Goal: Transaction & Acquisition: Purchase product/service

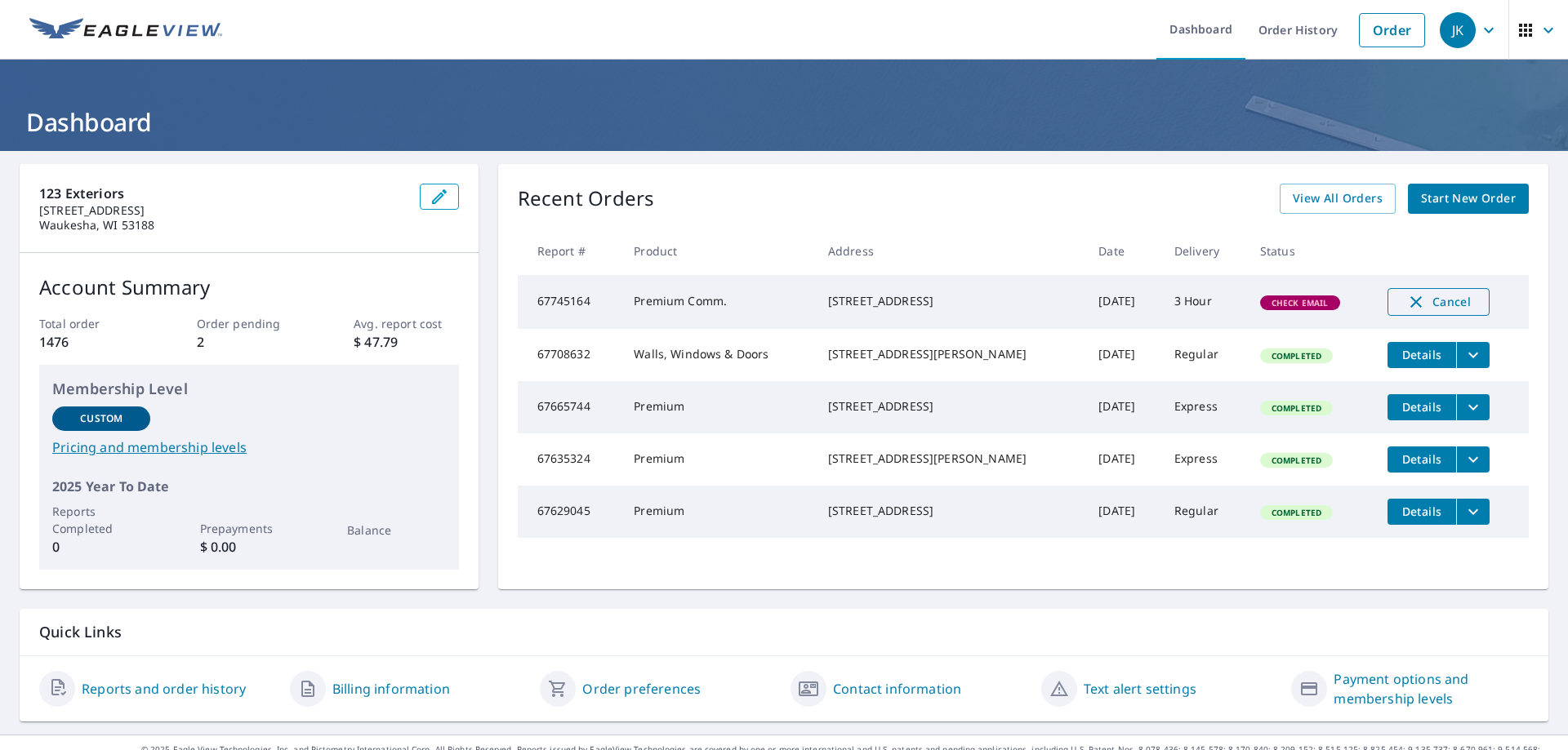
click at [1411, 299] on icon "button" at bounding box center [1416, 302] width 20 height 20
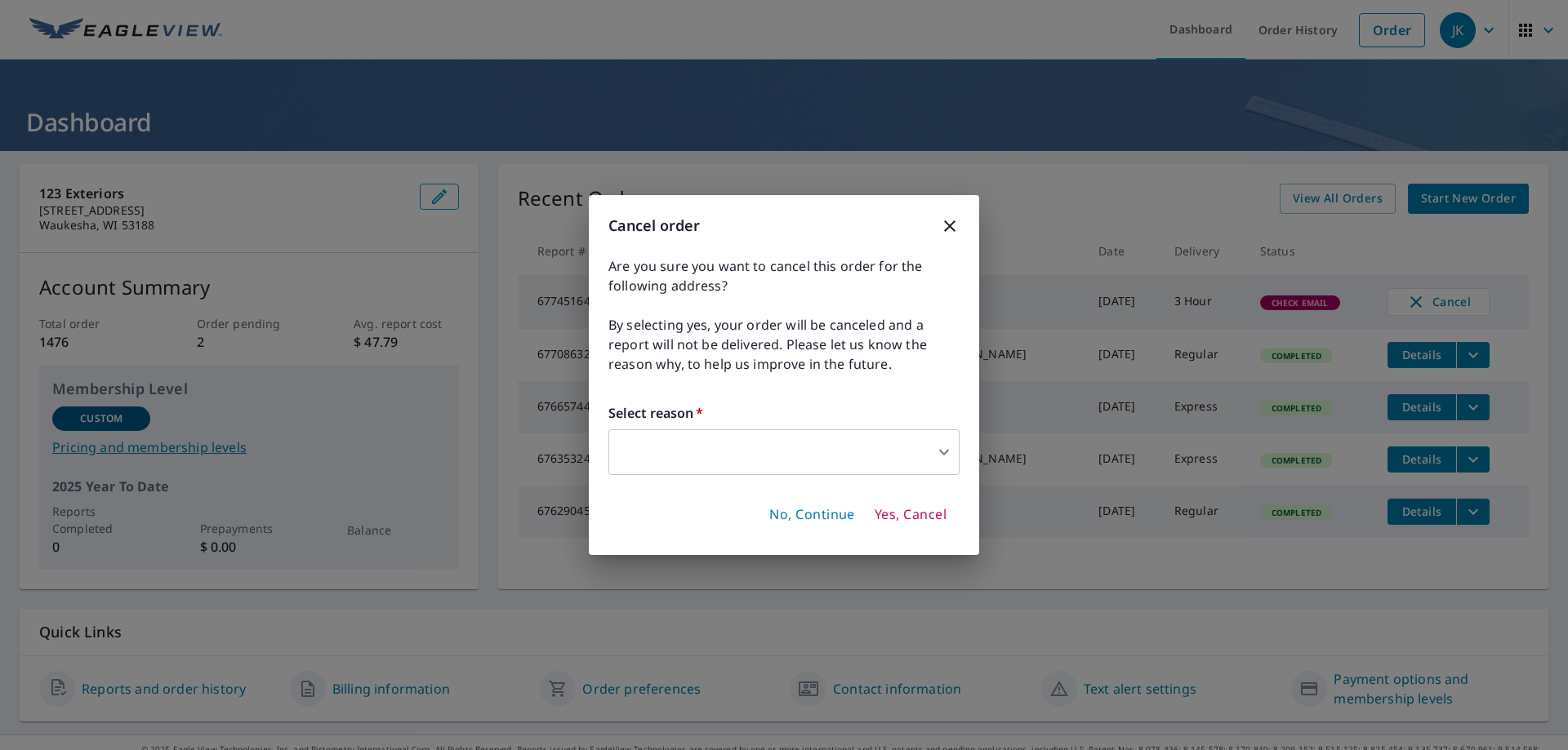
click at [764, 452] on body "JK JK Dashboard Order History Order JK Dashboard 123 Exteriors [STREET_ADDRESS]…" at bounding box center [784, 375] width 1568 height 750
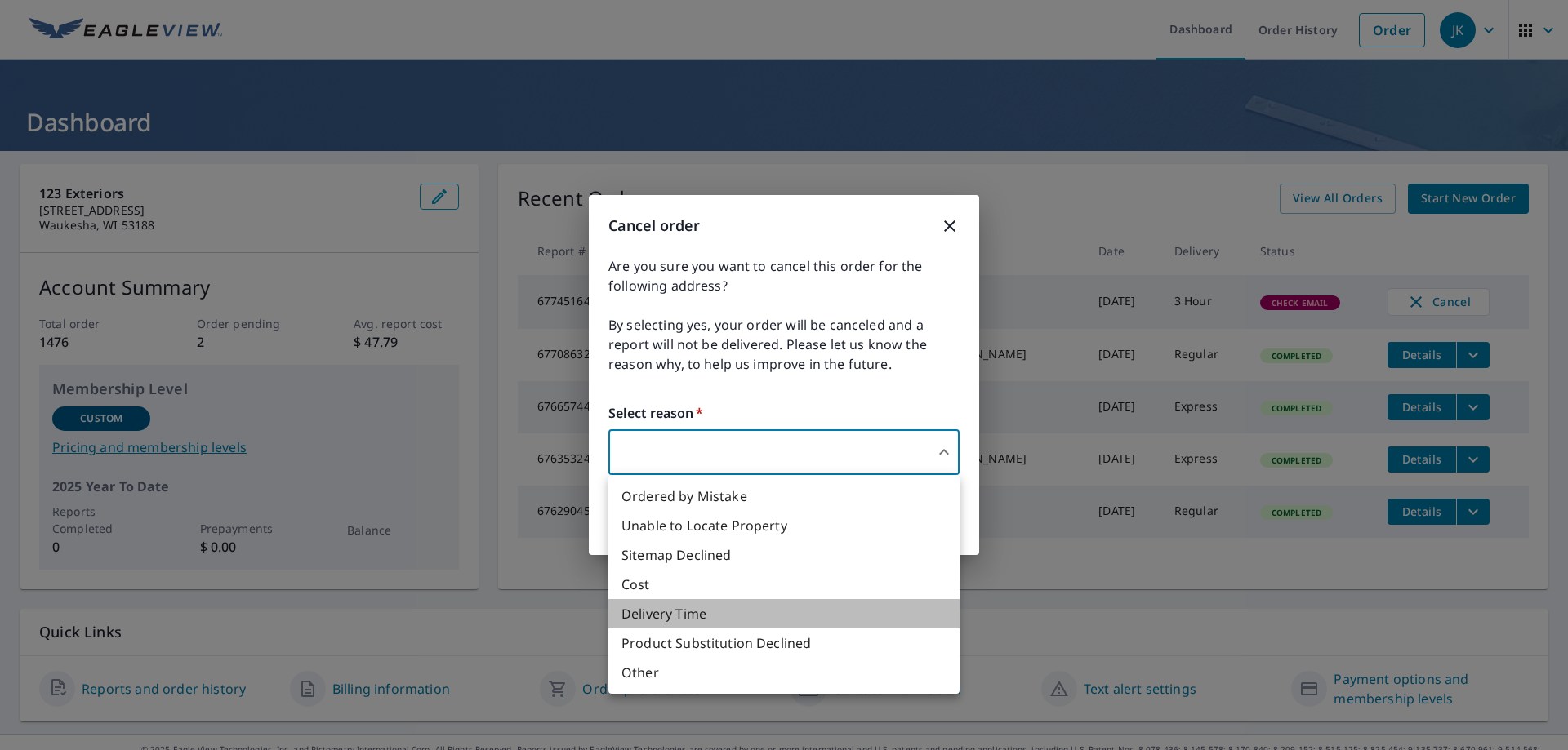
click at [772, 604] on li "Delivery Time" at bounding box center [784, 614] width 351 height 29
type input "34"
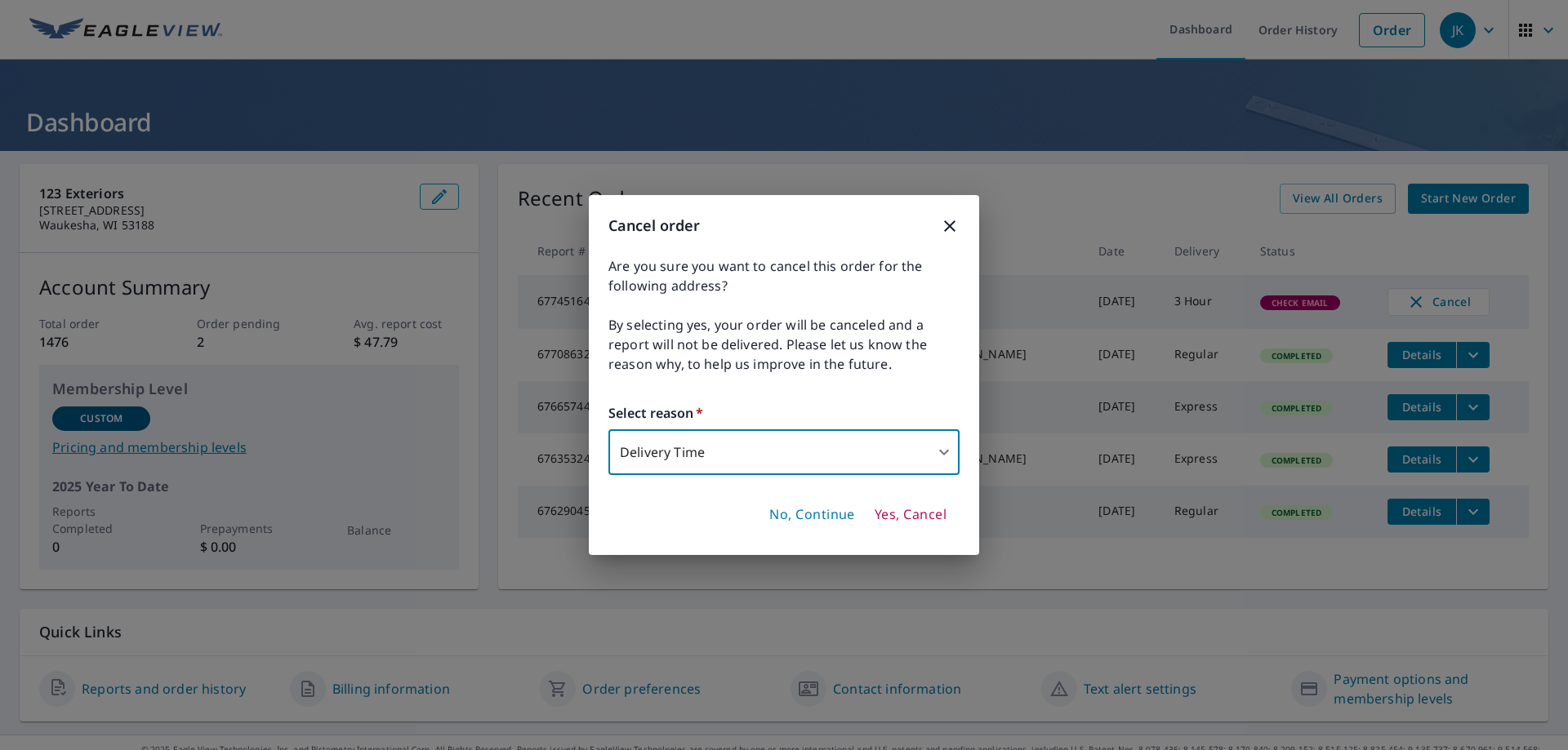
click at [892, 522] on span "Yes, Cancel" at bounding box center [910, 515] width 72 height 18
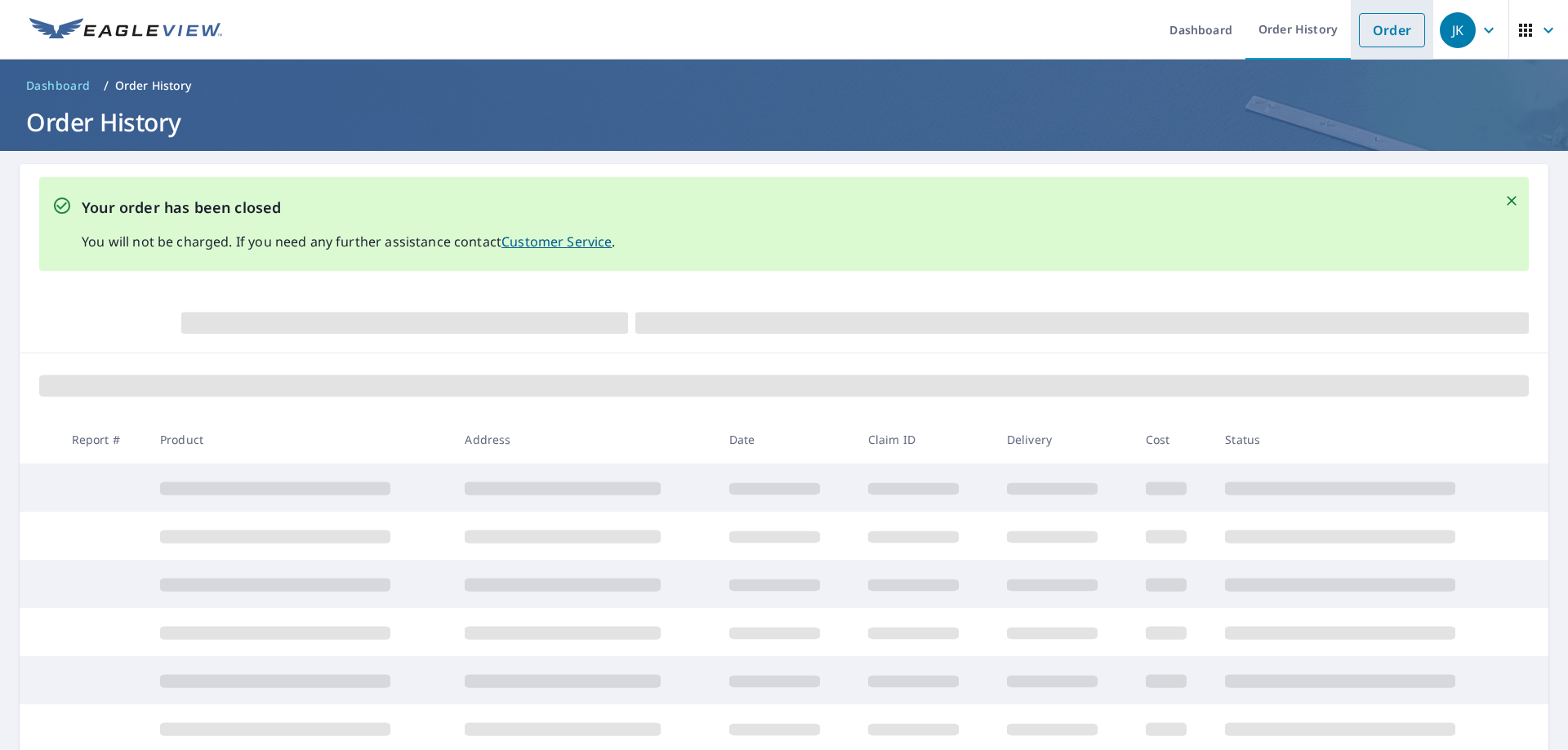
click at [1359, 28] on link "Order" at bounding box center [1392, 30] width 66 height 35
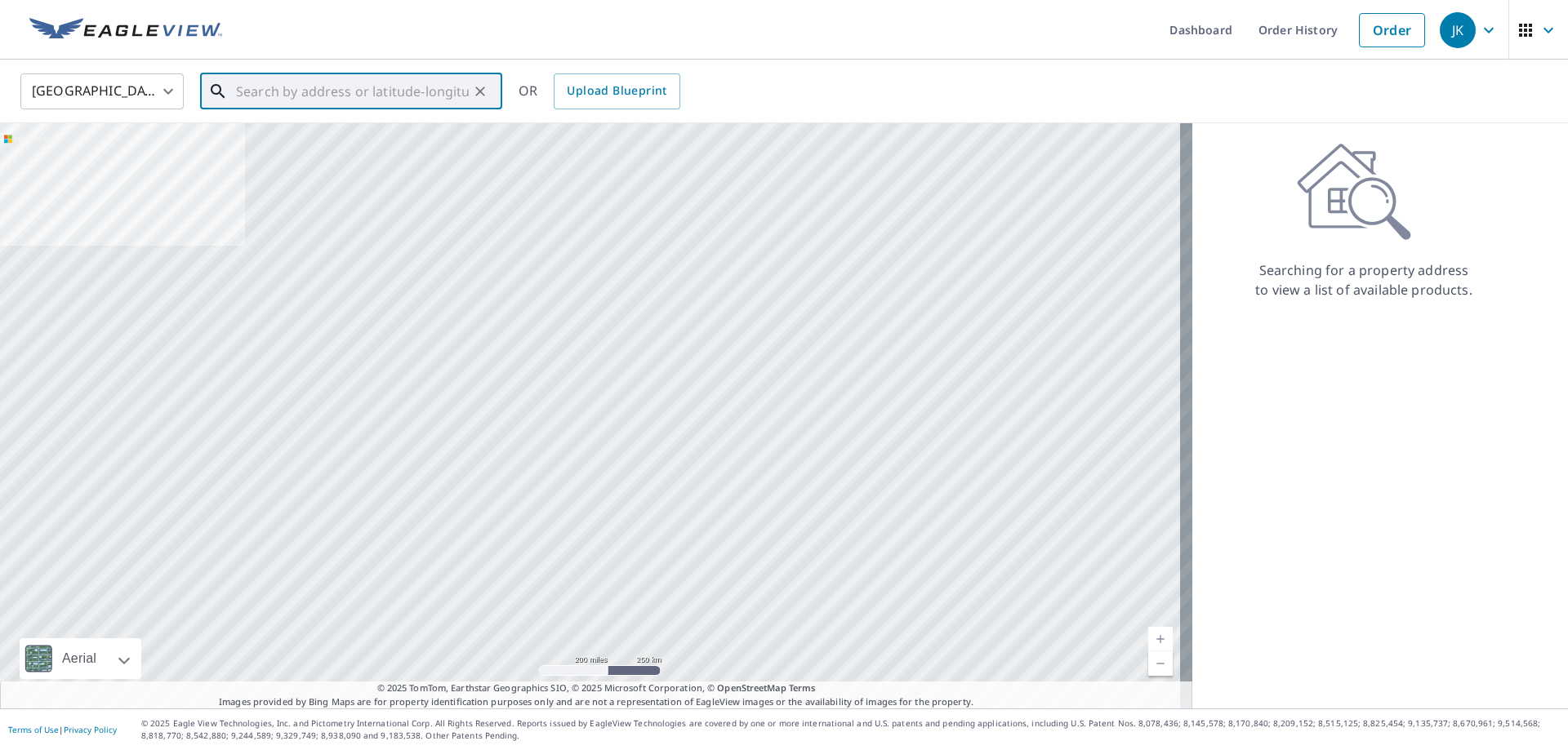
click at [438, 95] on input "text" at bounding box center [352, 91] width 233 height 45
paste input "[STREET_ADDRESS]"
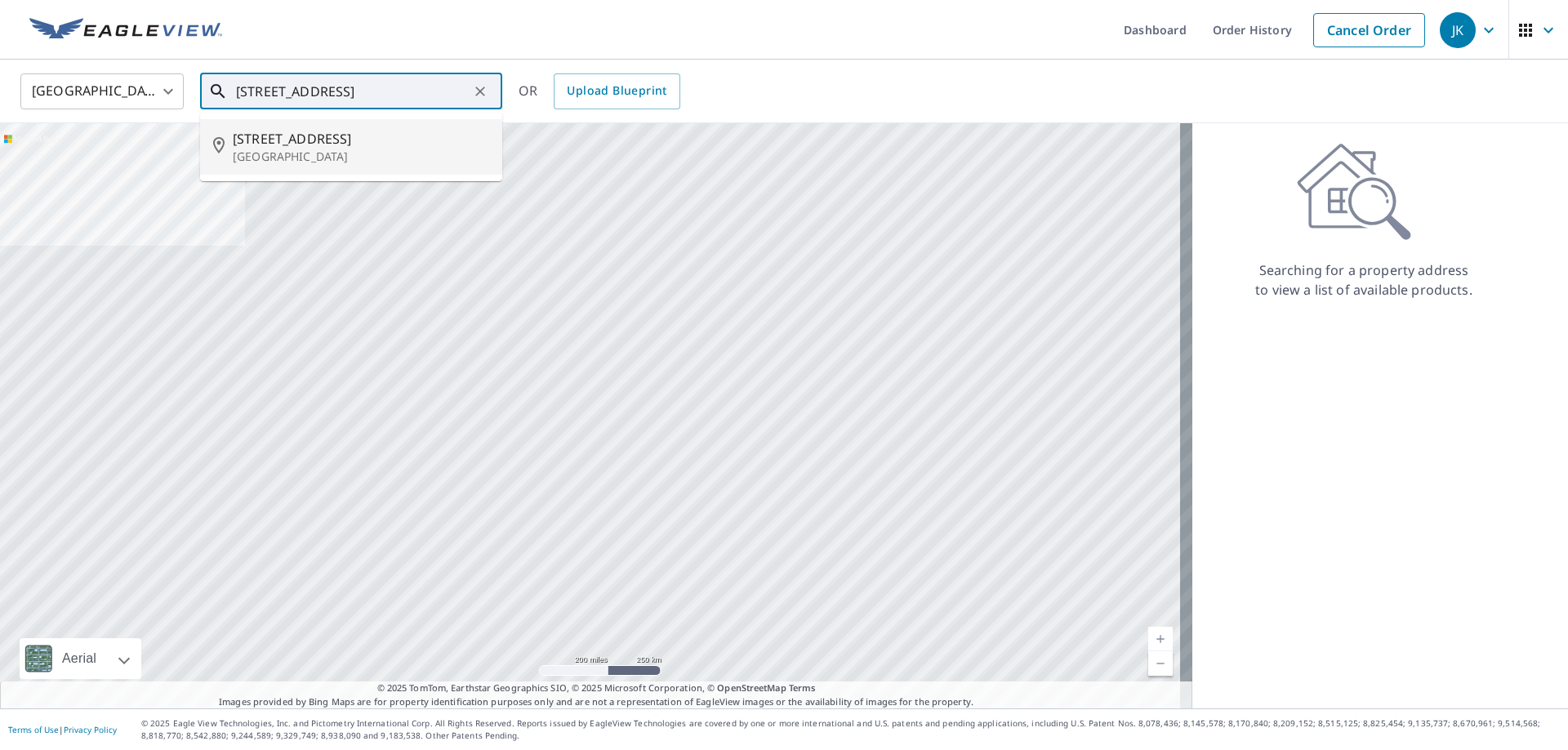
click at [356, 143] on span "[STREET_ADDRESS]" at bounding box center [361, 139] width 256 height 20
type input "[STREET_ADDRESS]"
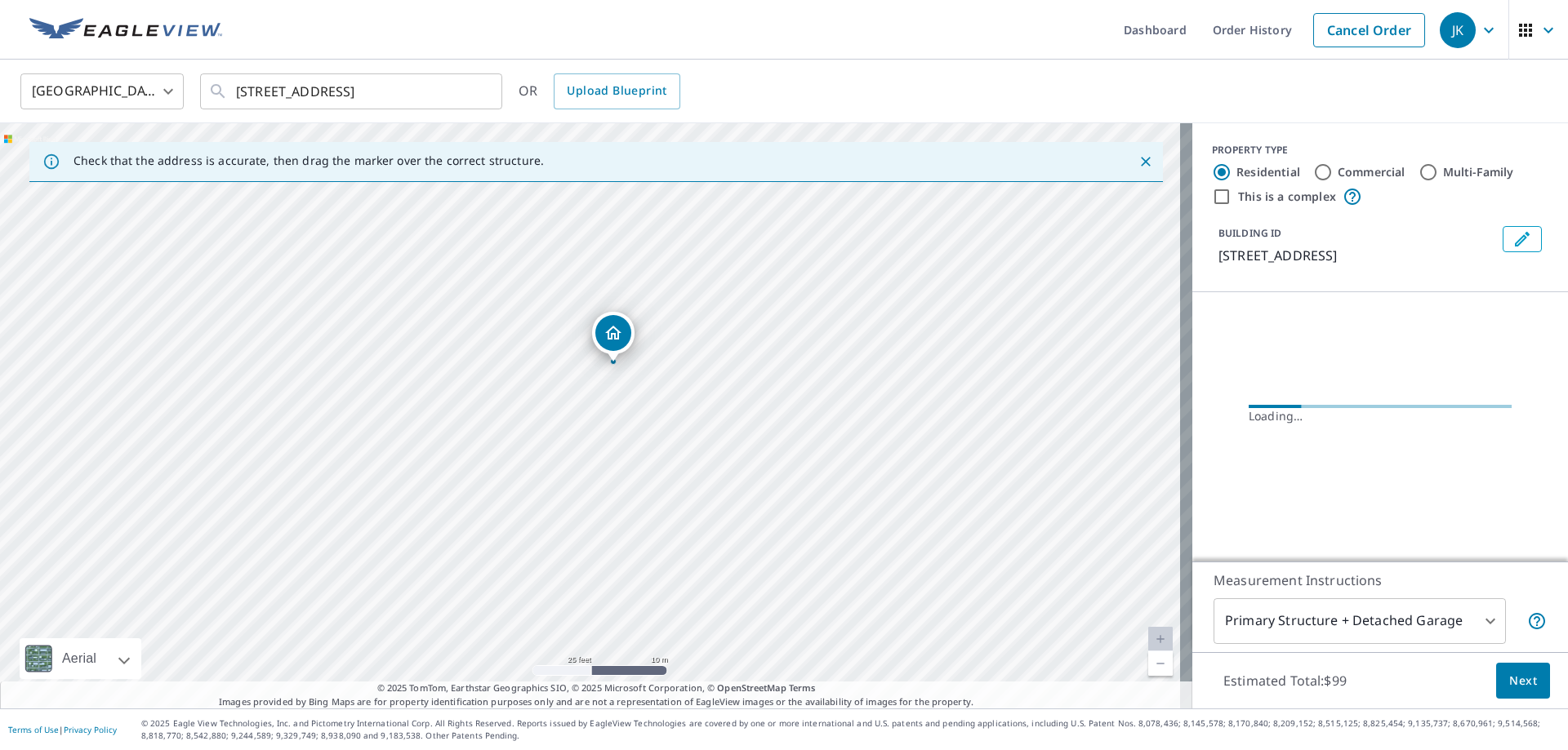
drag, startPoint x: 605, startPoint y: 394, endPoint x: 709, endPoint y: 439, distance: 113.3
click at [709, 439] on div "[STREET_ADDRESS]" at bounding box center [596, 416] width 1192 height 585
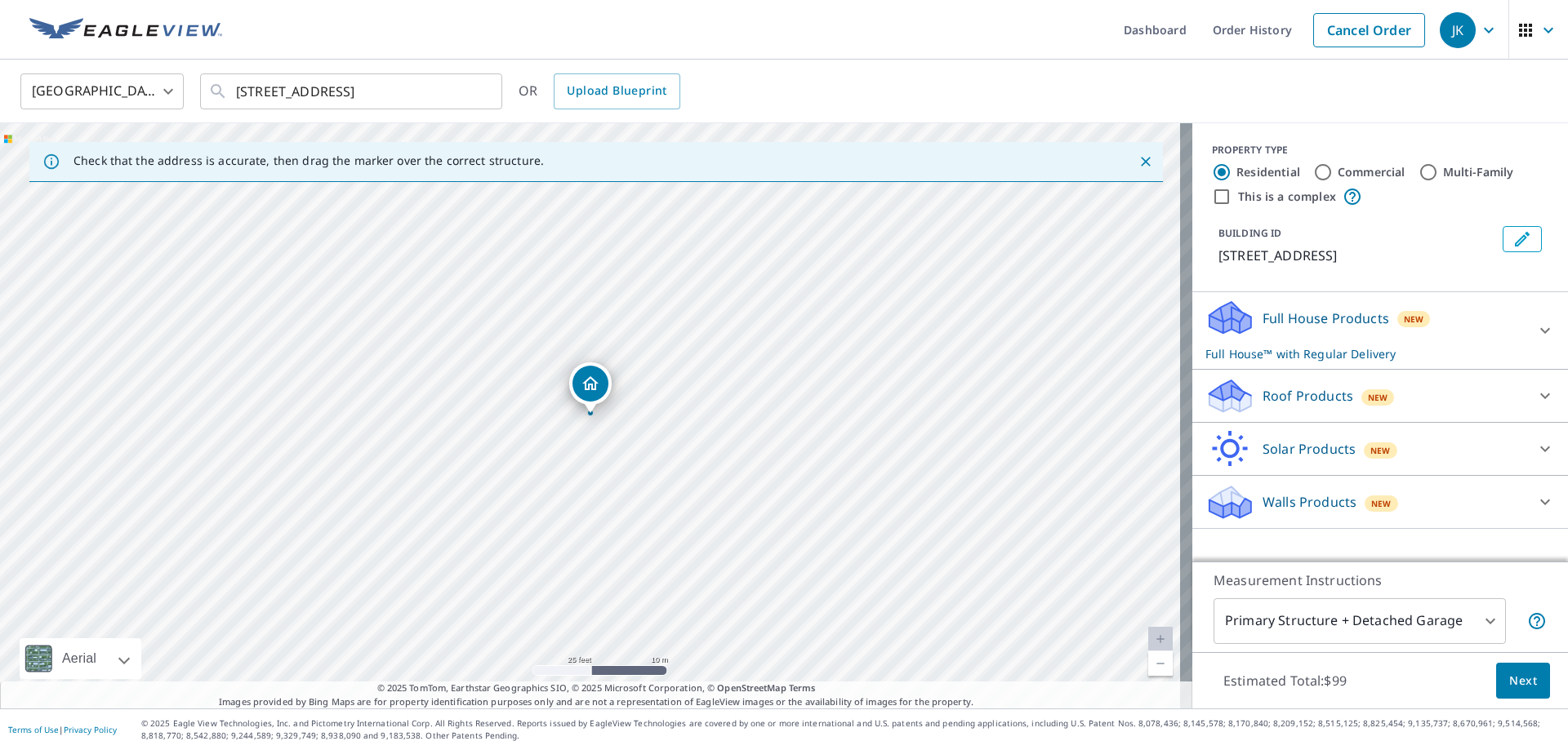
click at [1525, 404] on div at bounding box center [1544, 395] width 39 height 39
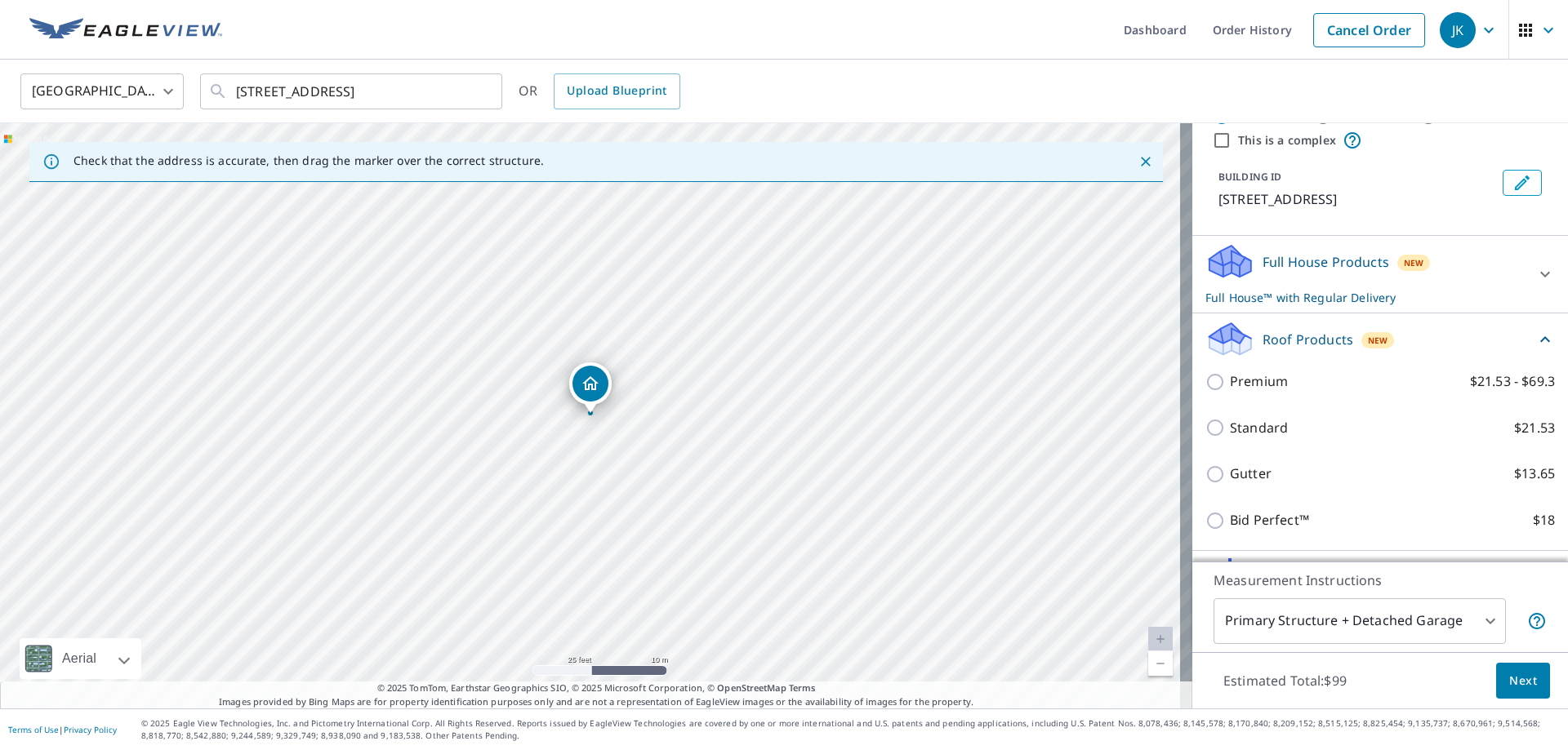
scroll to position [82, 0]
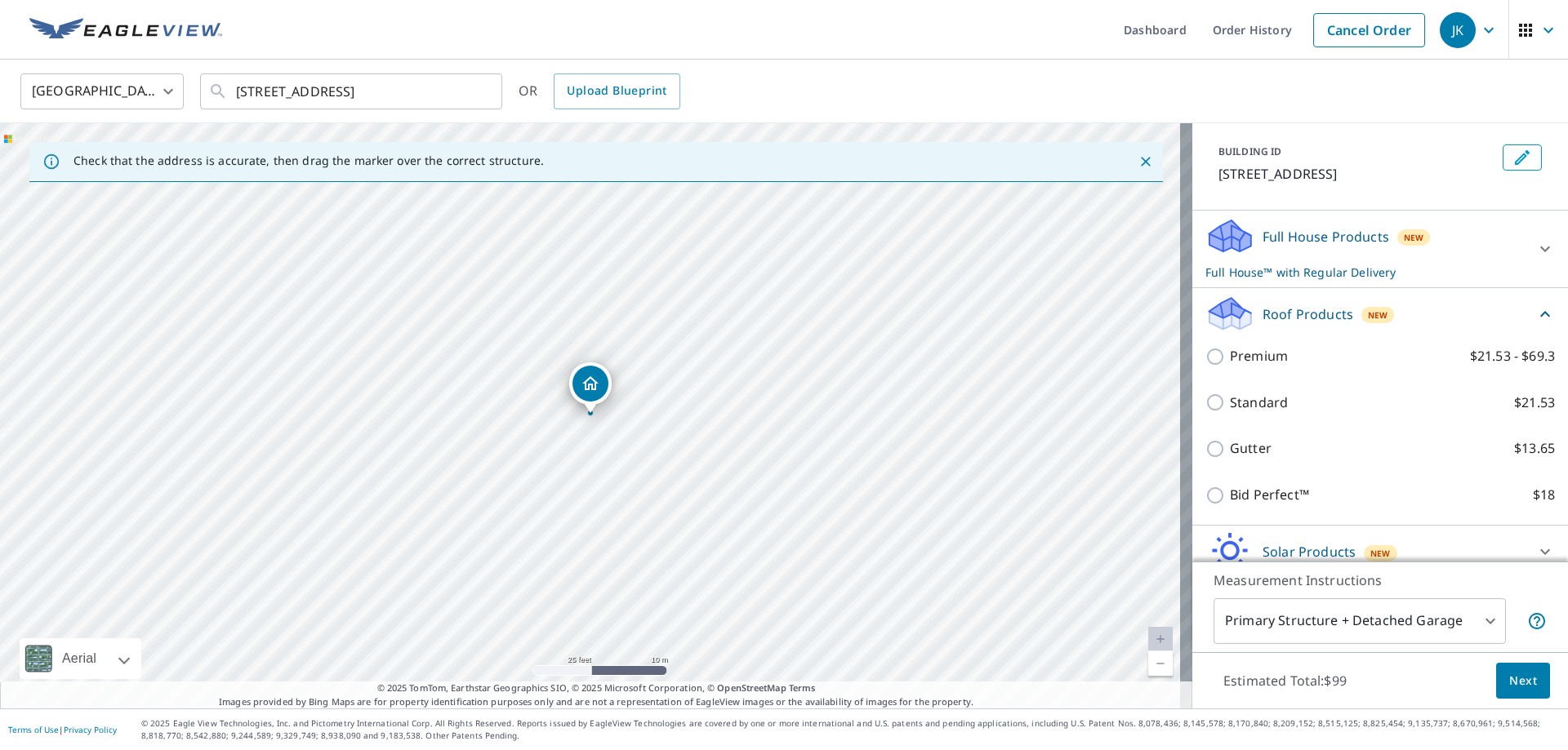
click at [1215, 364] on input "Premium $21.53 - $69.3" at bounding box center [1217, 357] width 25 height 20
checkbox input "true"
checkbox input "false"
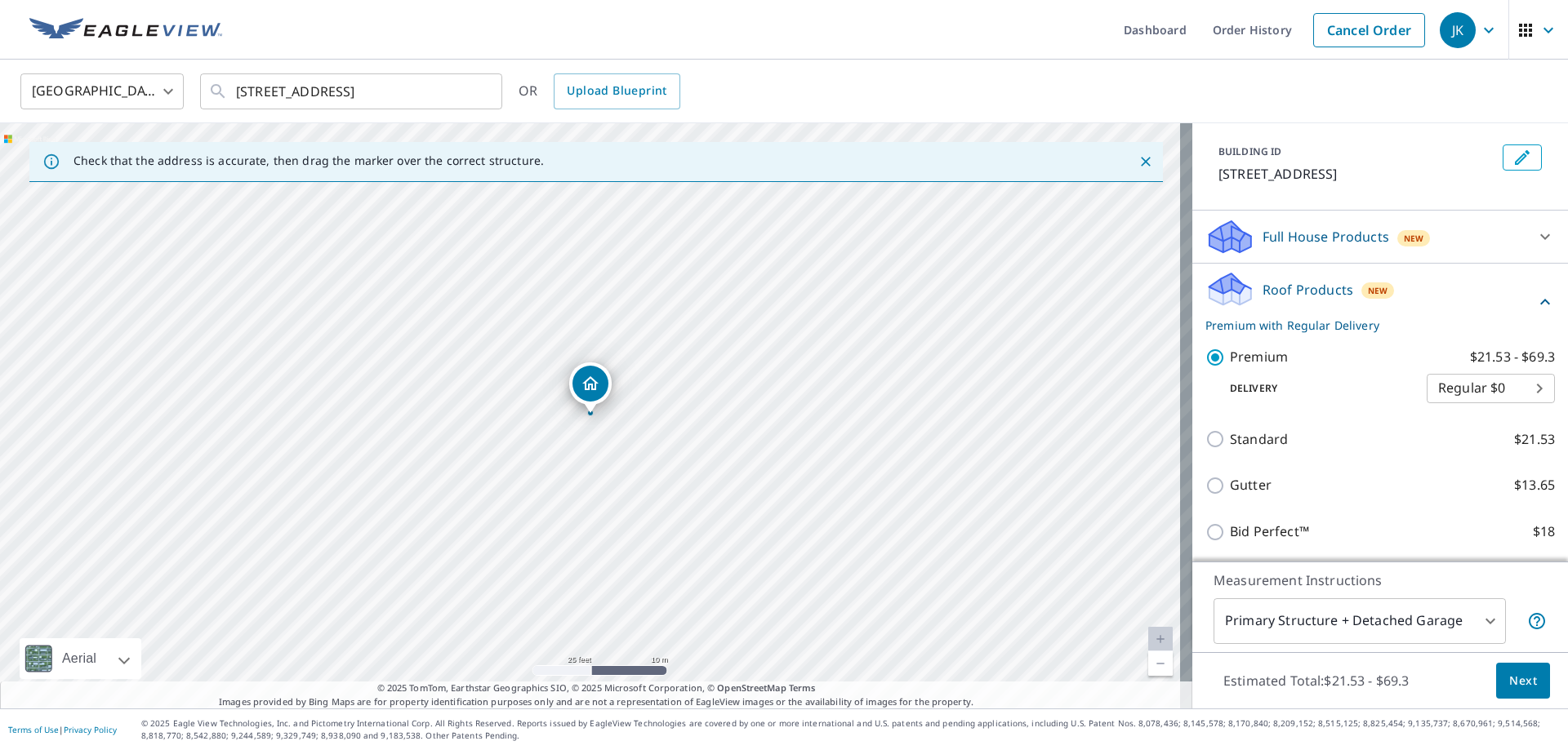
scroll to position [188, 0]
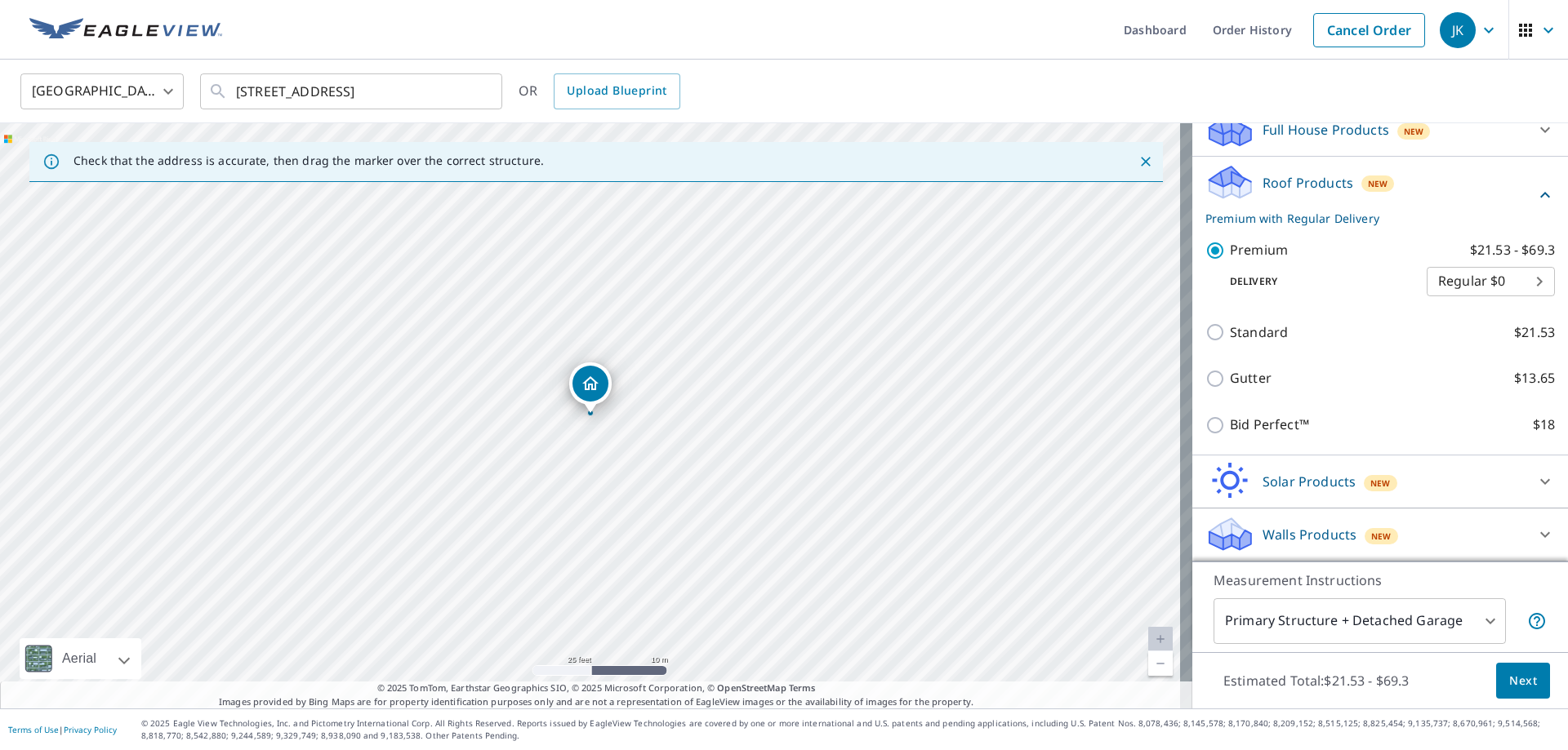
click at [1422, 635] on body "JK JK Dashboard Order History Cancel Order JK United States [GEOGRAPHIC_DATA] ​…" at bounding box center [784, 375] width 1568 height 750
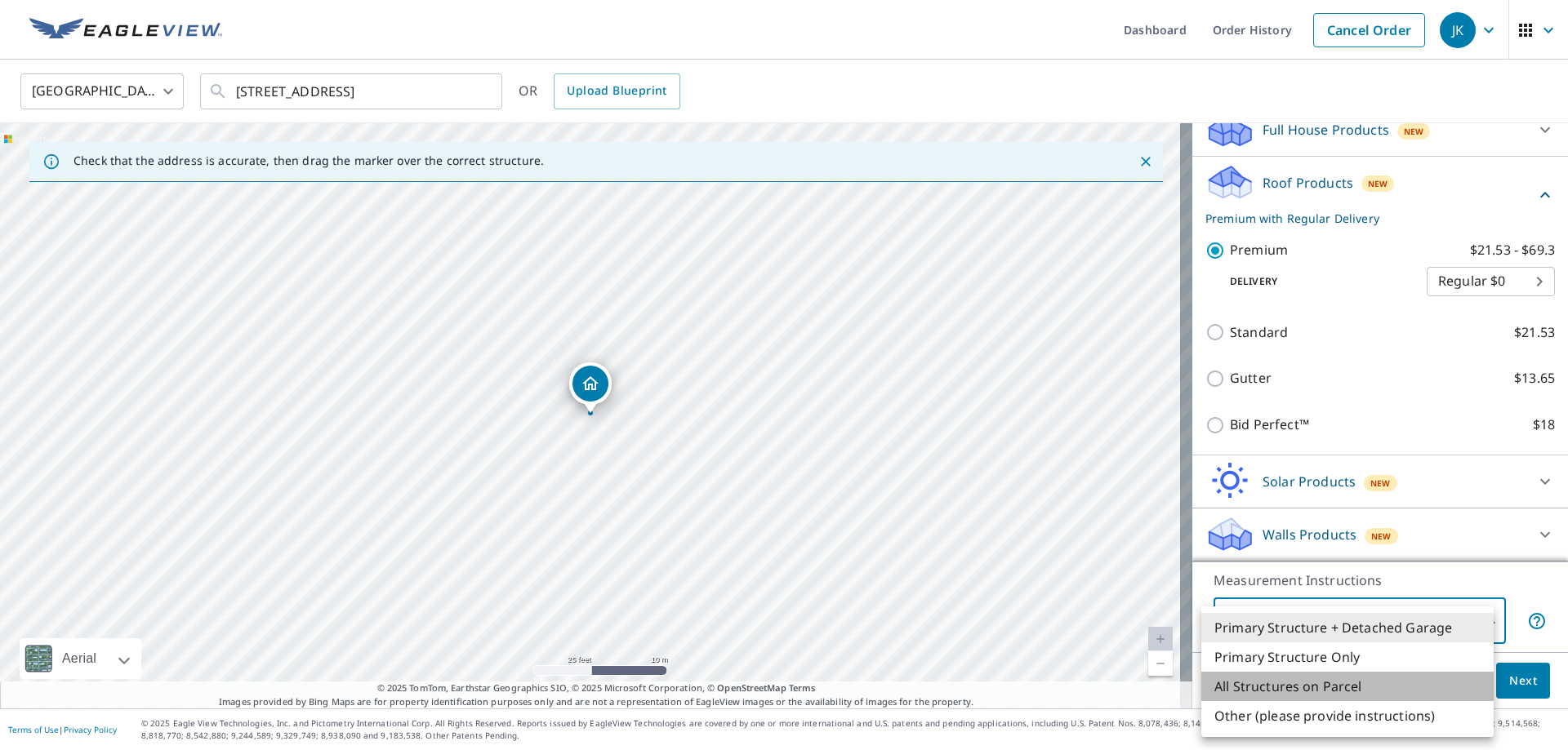
click at [1411, 690] on li "All Structures on Parcel" at bounding box center [1347, 686] width 292 height 29
type input "3"
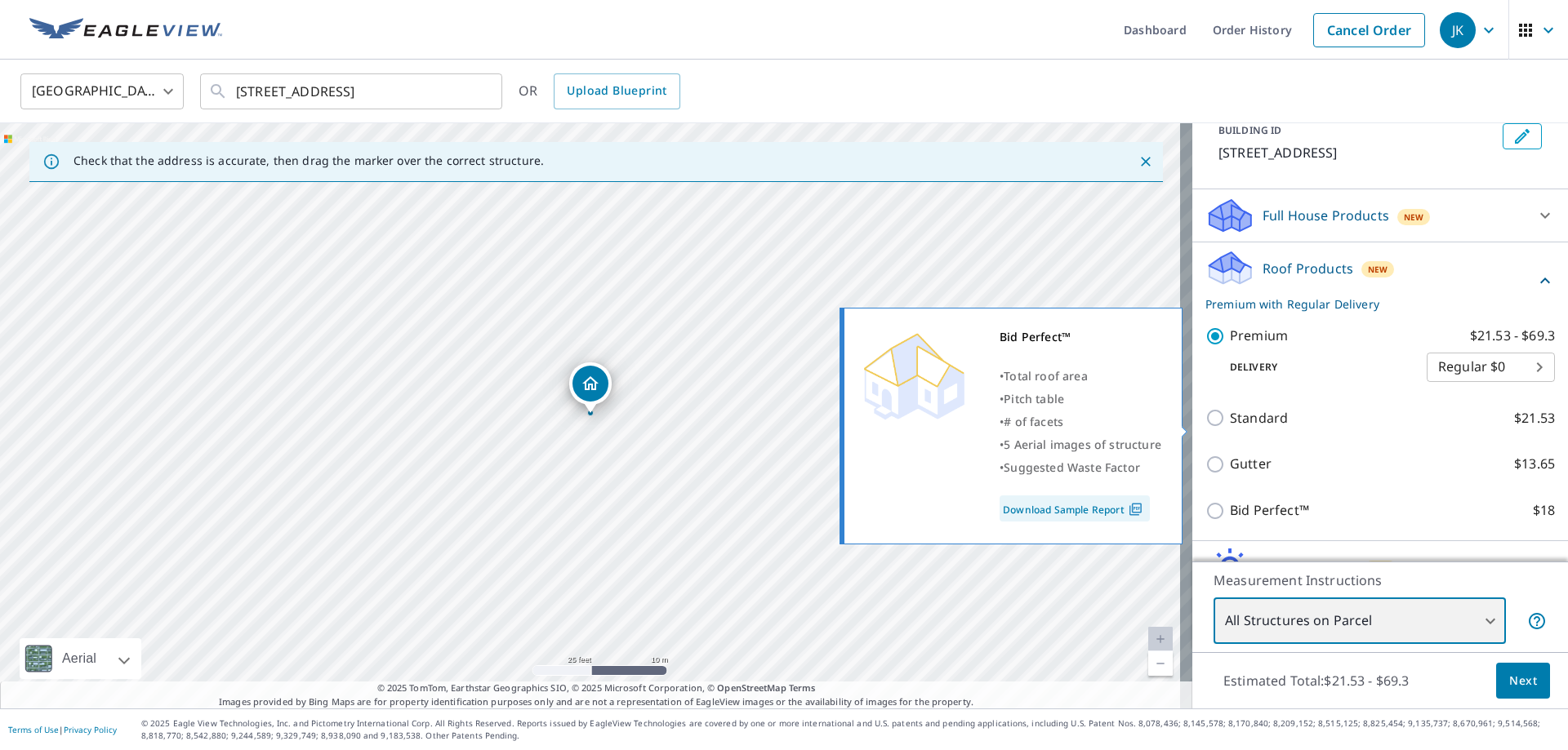
scroll to position [0, 0]
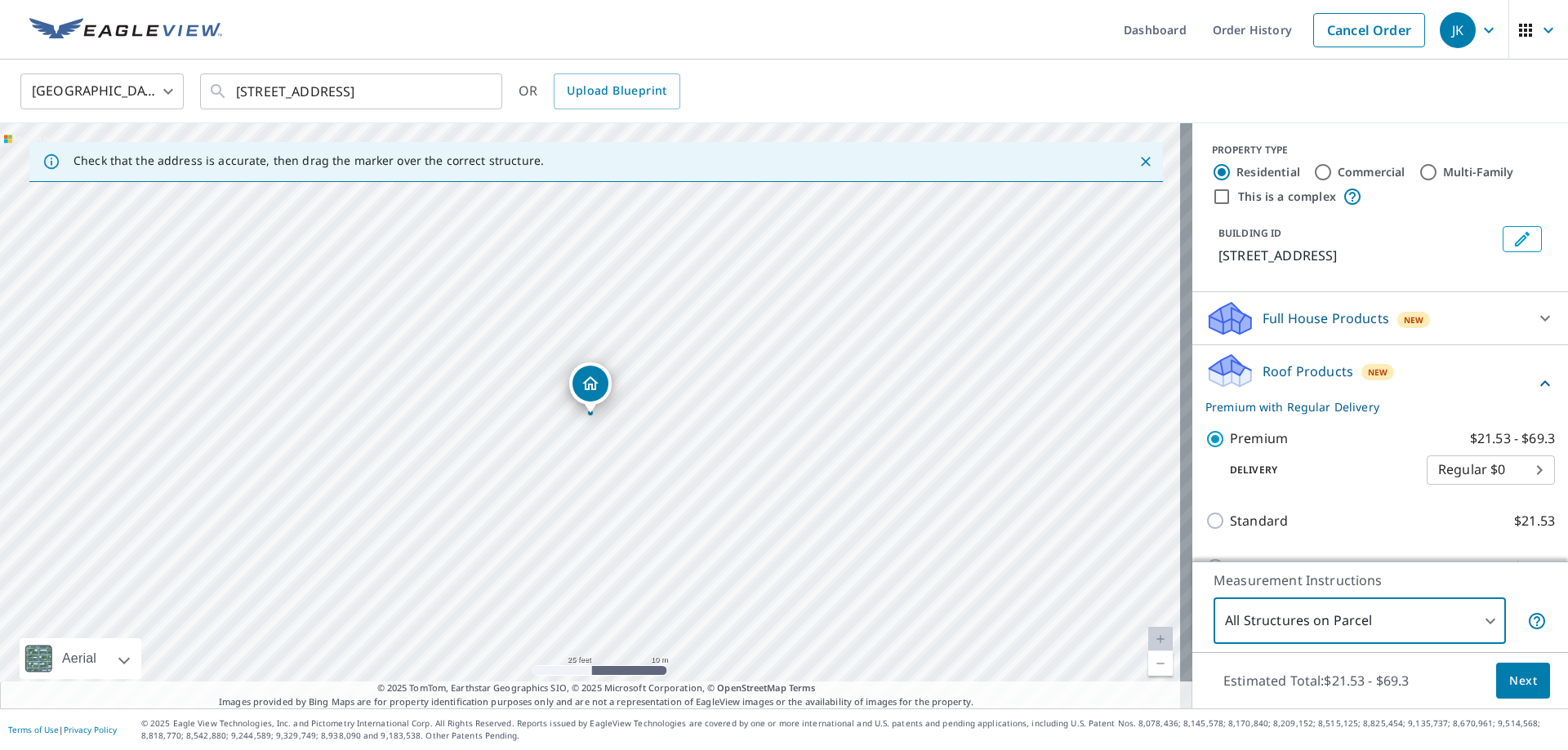
click at [1313, 167] on input "Commercial" at bounding box center [1323, 173] width 20 height 20
radio input "true"
type input "4"
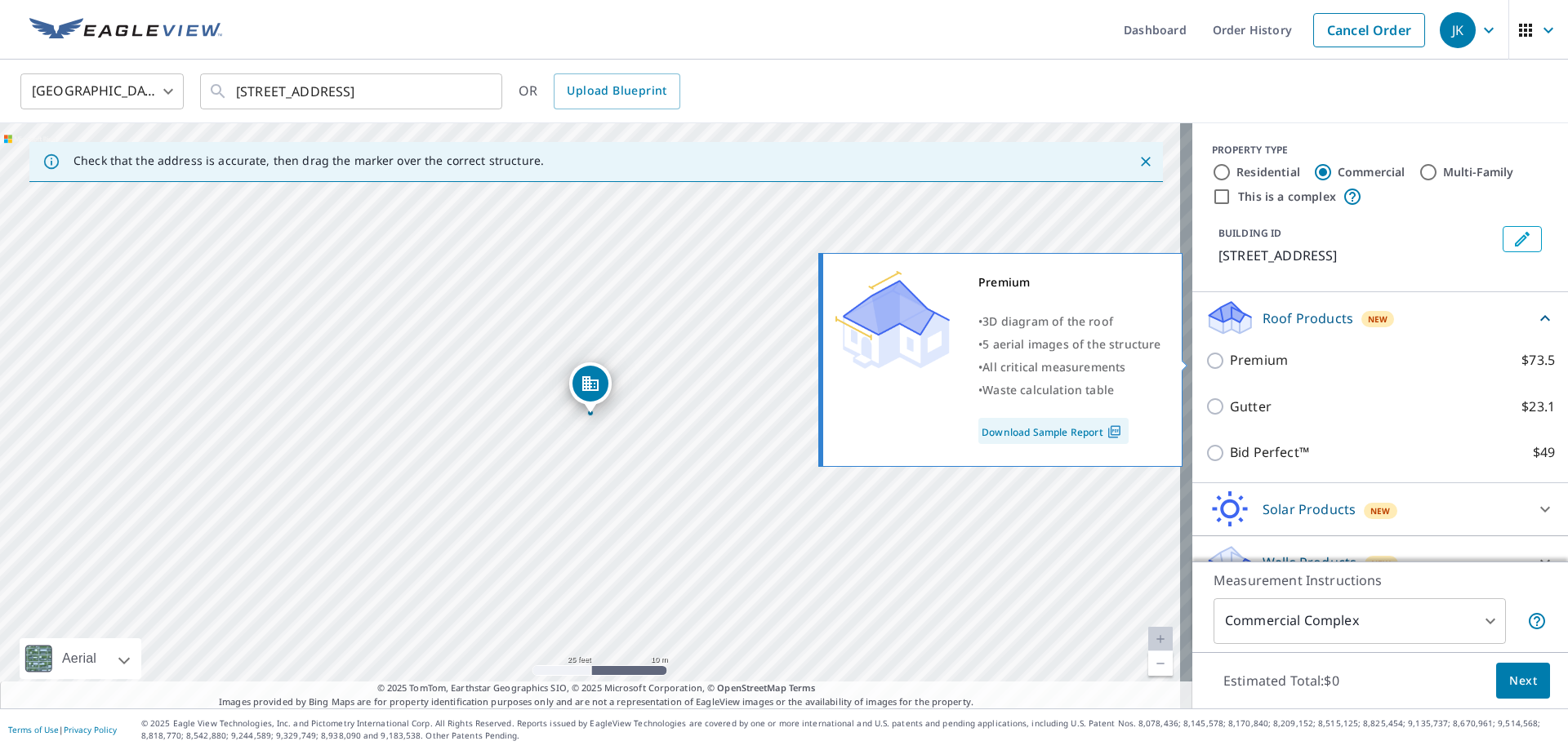
click at [1205, 356] on input "Premium $73.5" at bounding box center [1217, 361] width 25 height 20
checkbox input "true"
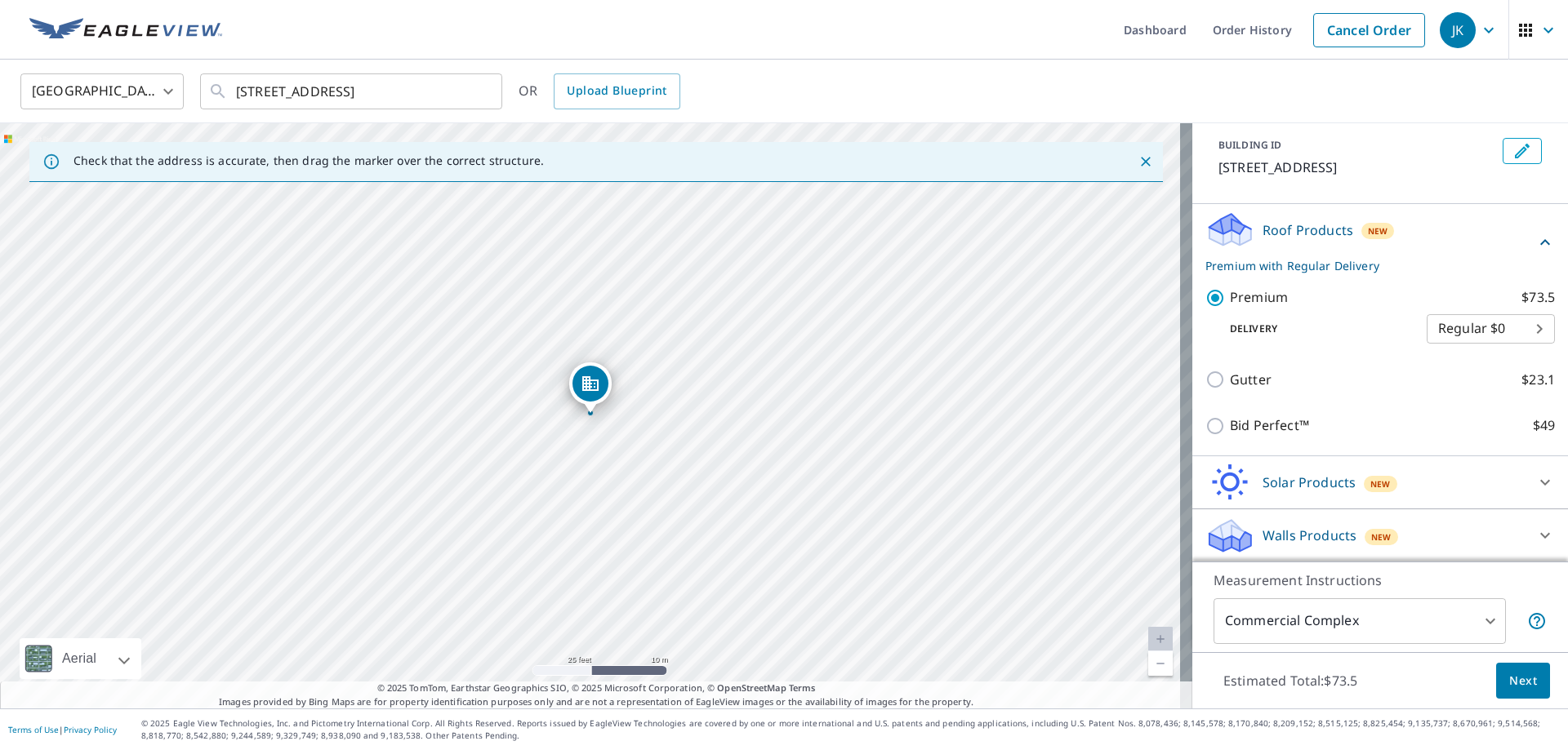
scroll to position [89, 0]
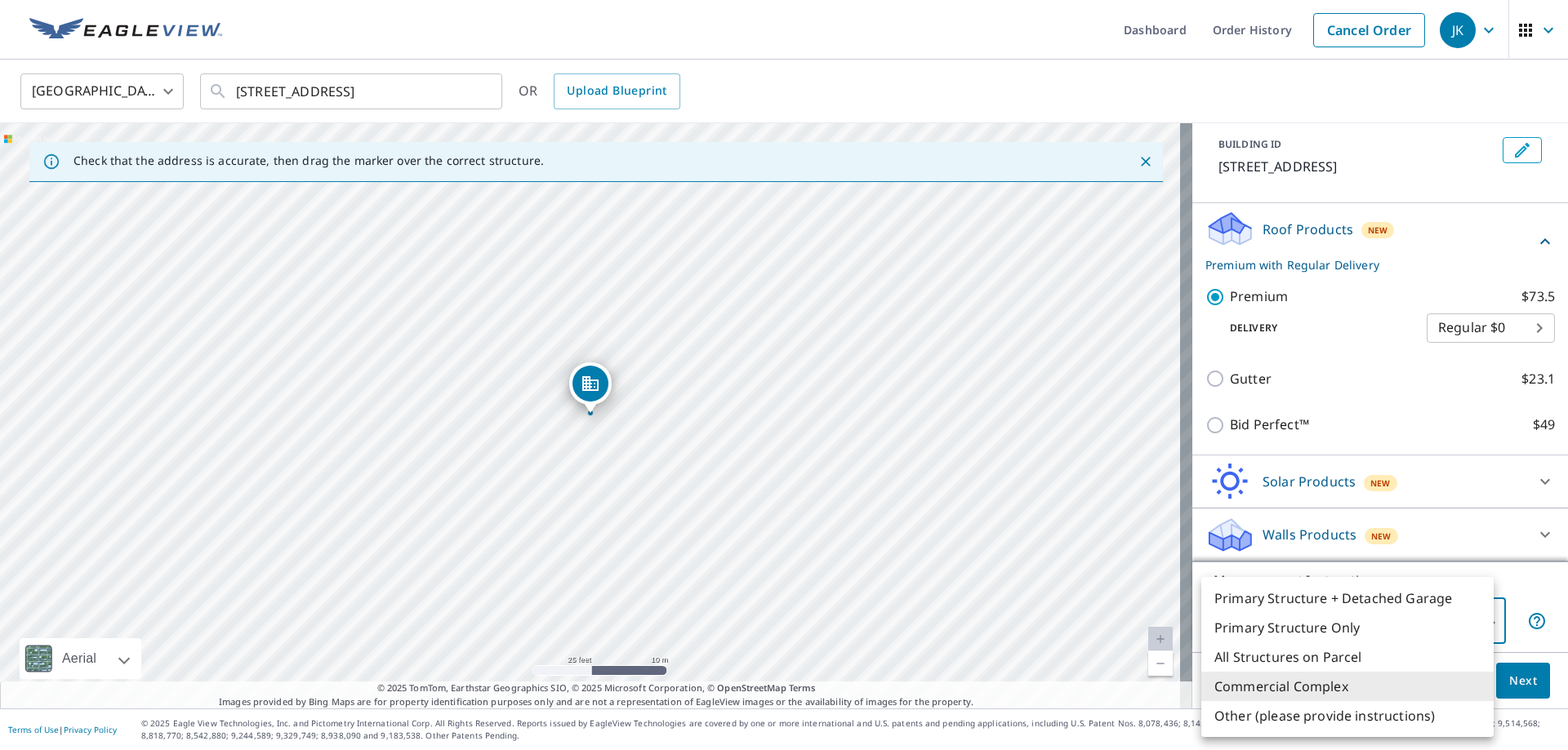
click at [1404, 624] on body "JK JK Dashboard Order History Cancel Order JK United States [GEOGRAPHIC_DATA] ​…" at bounding box center [784, 375] width 1568 height 750
click at [1400, 654] on li "All Structures on Parcel" at bounding box center [1347, 657] width 292 height 29
type input "3"
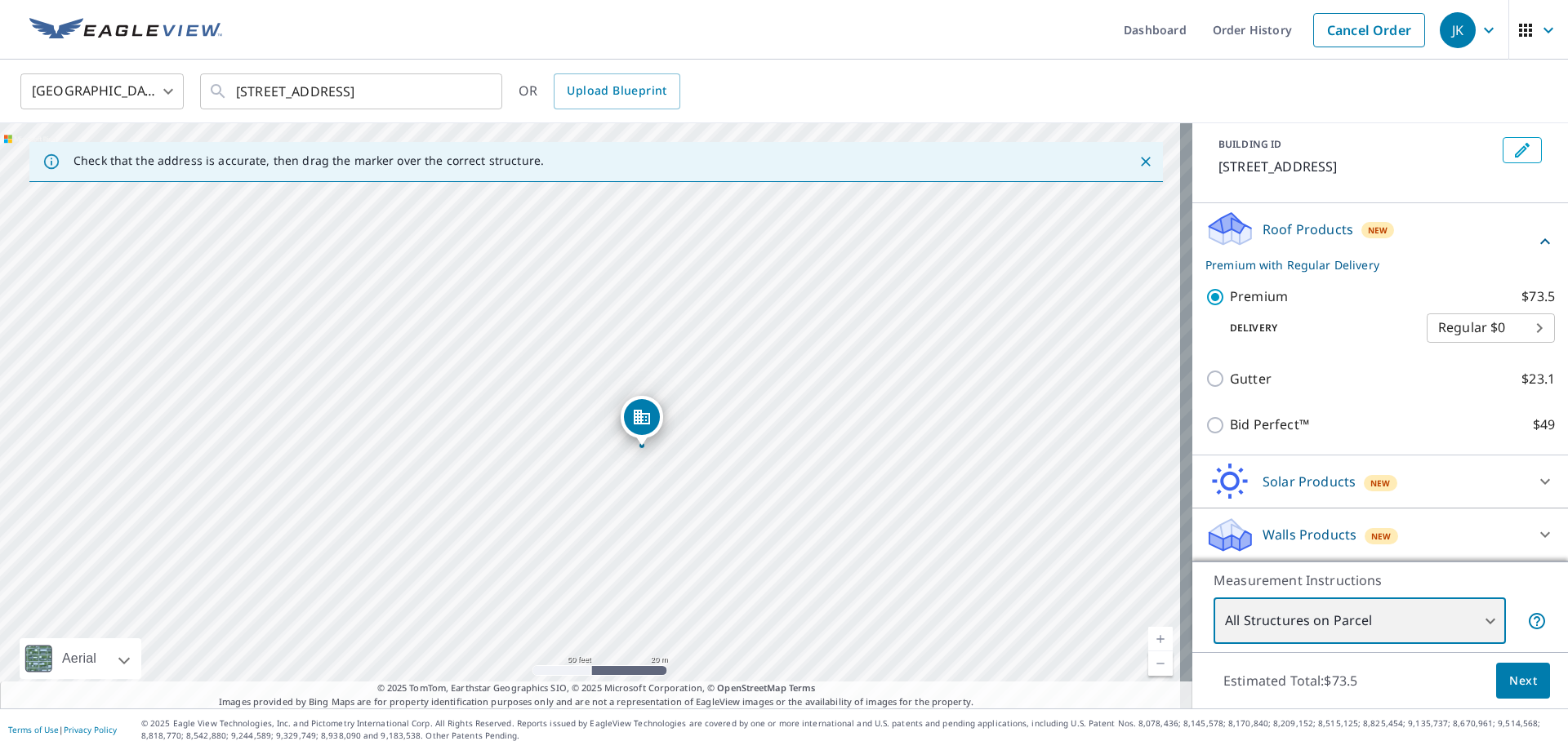
drag, startPoint x: 700, startPoint y: 500, endPoint x: 700, endPoint y: 475, distance: 25.0
click at [700, 475] on div "[STREET_ADDRESS]" at bounding box center [596, 416] width 1192 height 585
click at [1382, 625] on body "JK JK Dashboard Order History Cancel Order JK United States [GEOGRAPHIC_DATA] ​…" at bounding box center [784, 375] width 1568 height 750
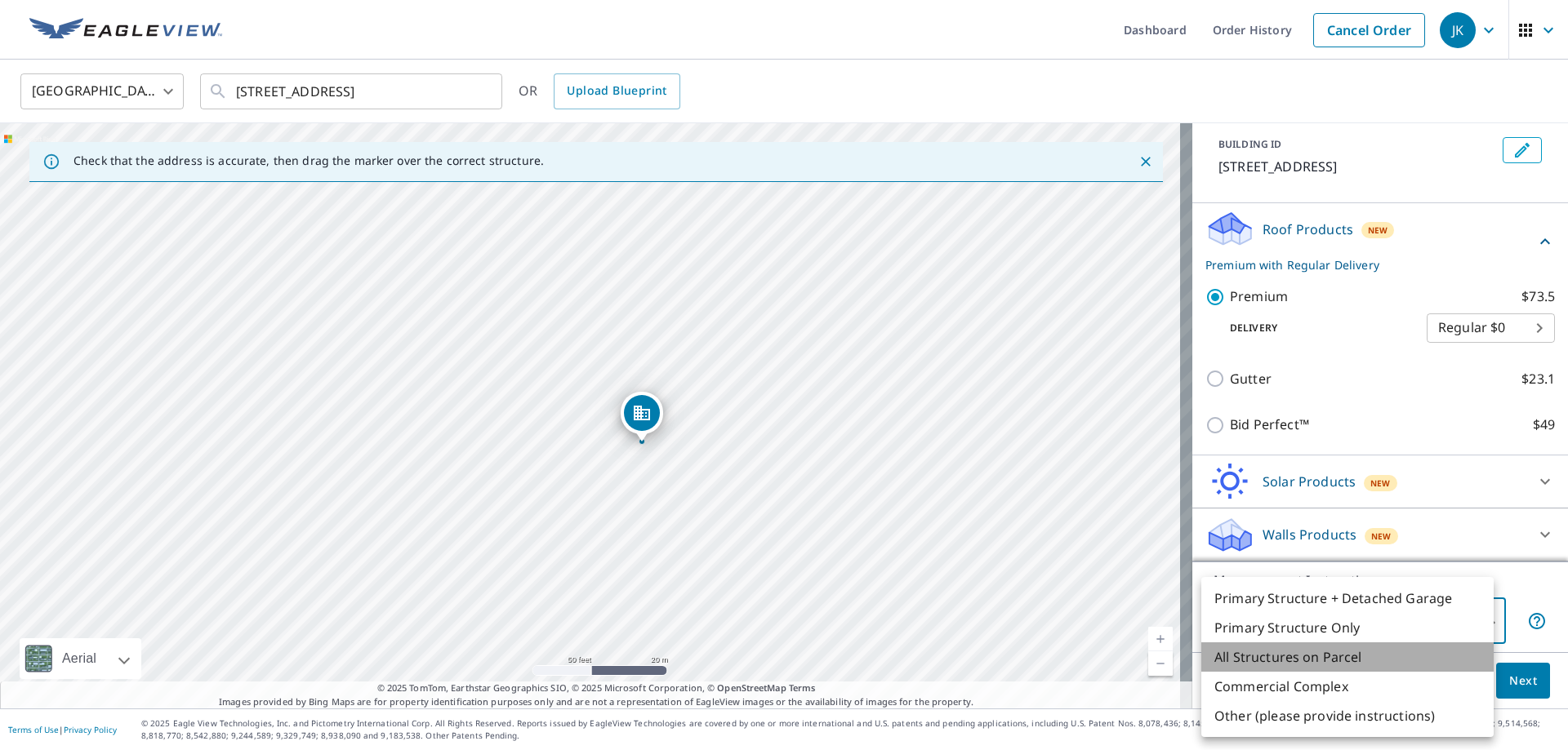
click at [1382, 665] on li "All Structures on Parcel" at bounding box center [1347, 657] width 292 height 29
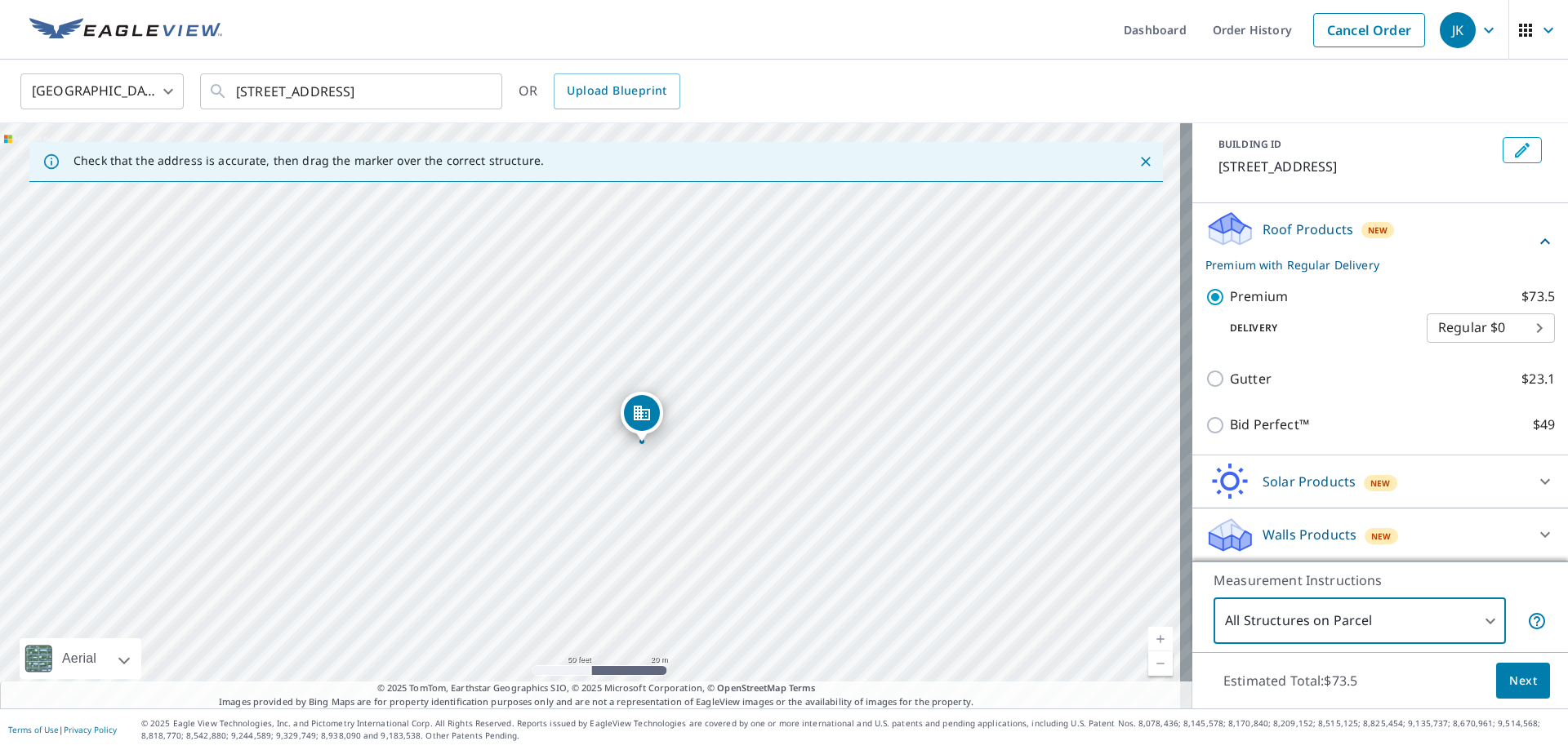
click at [1509, 683] on span "Next" at bounding box center [1523, 681] width 28 height 20
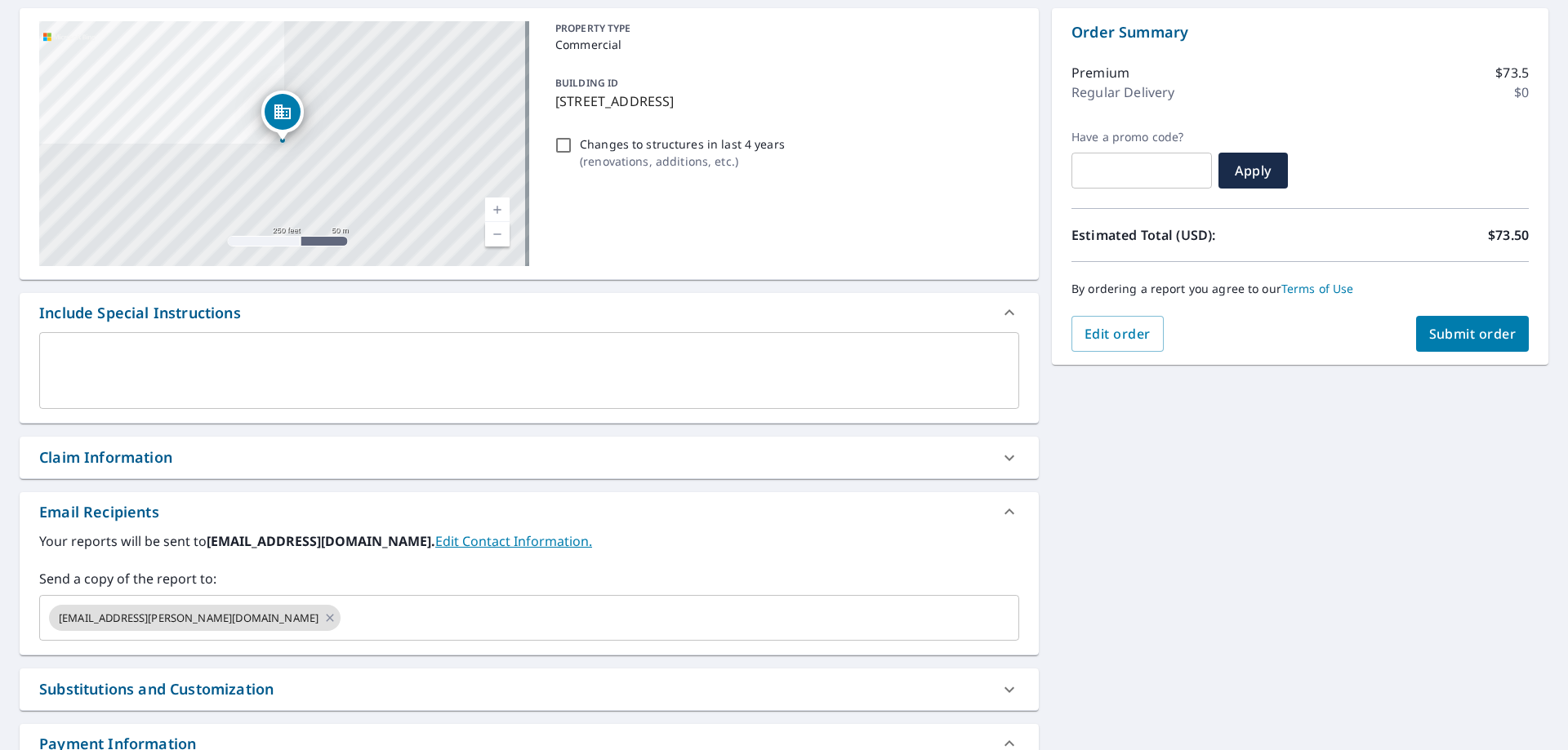
scroll to position [164, 0]
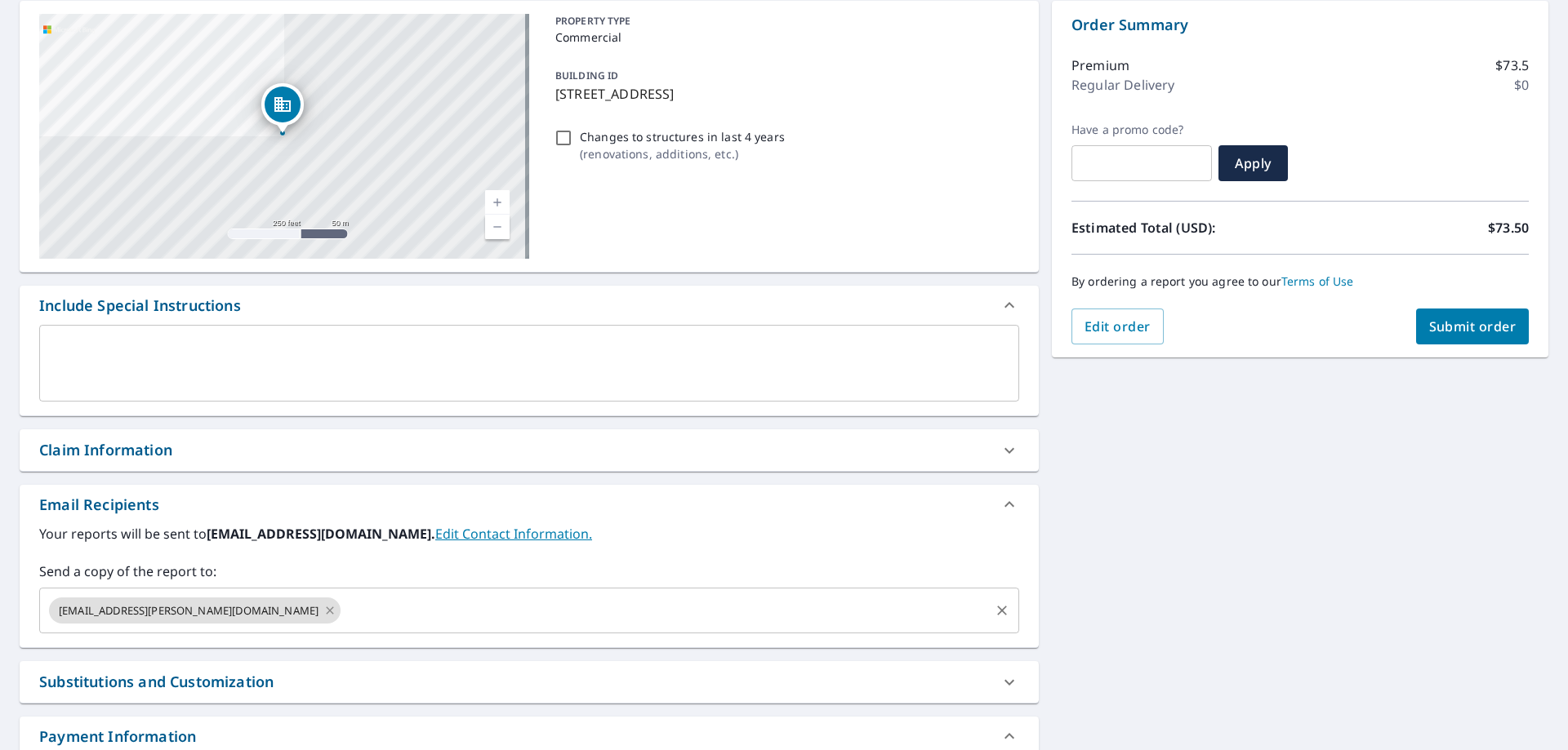
click at [326, 612] on icon at bounding box center [329, 610] width 7 height 7
checkbox input "true"
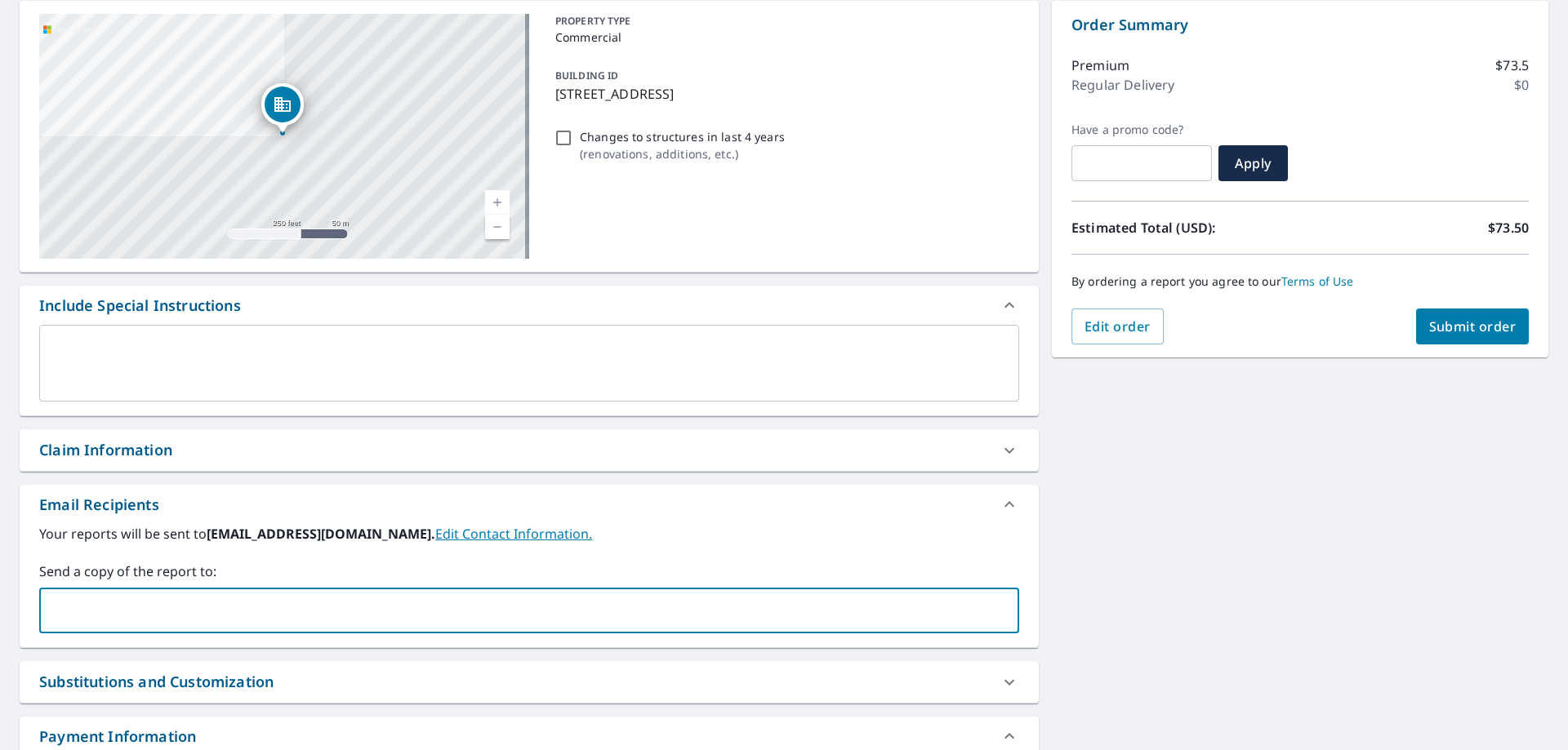
click at [247, 612] on input "text" at bounding box center [517, 611] width 940 height 31
type input "[EMAIL_ADDRESS][PERSON_NAME][DOMAIN_NAME]"
drag, startPoint x: 1188, startPoint y: 550, endPoint x: 1148, endPoint y: 539, distance: 41.5
click at [1181, 545] on div "[STREET_ADDRESS] A standard road map Aerial A detailed look from above Labels L…" at bounding box center [784, 411] width 1568 height 846
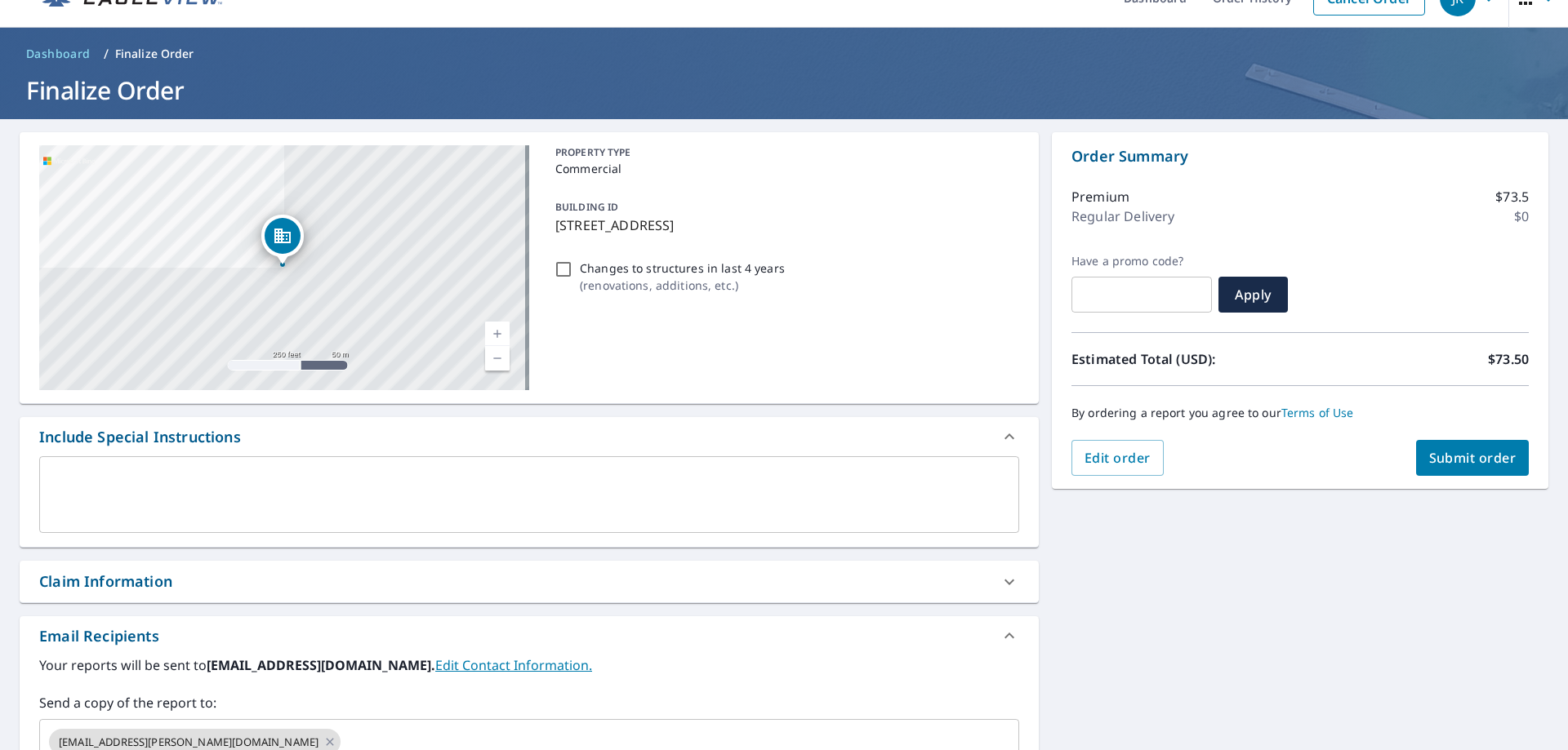
scroll to position [0, 0]
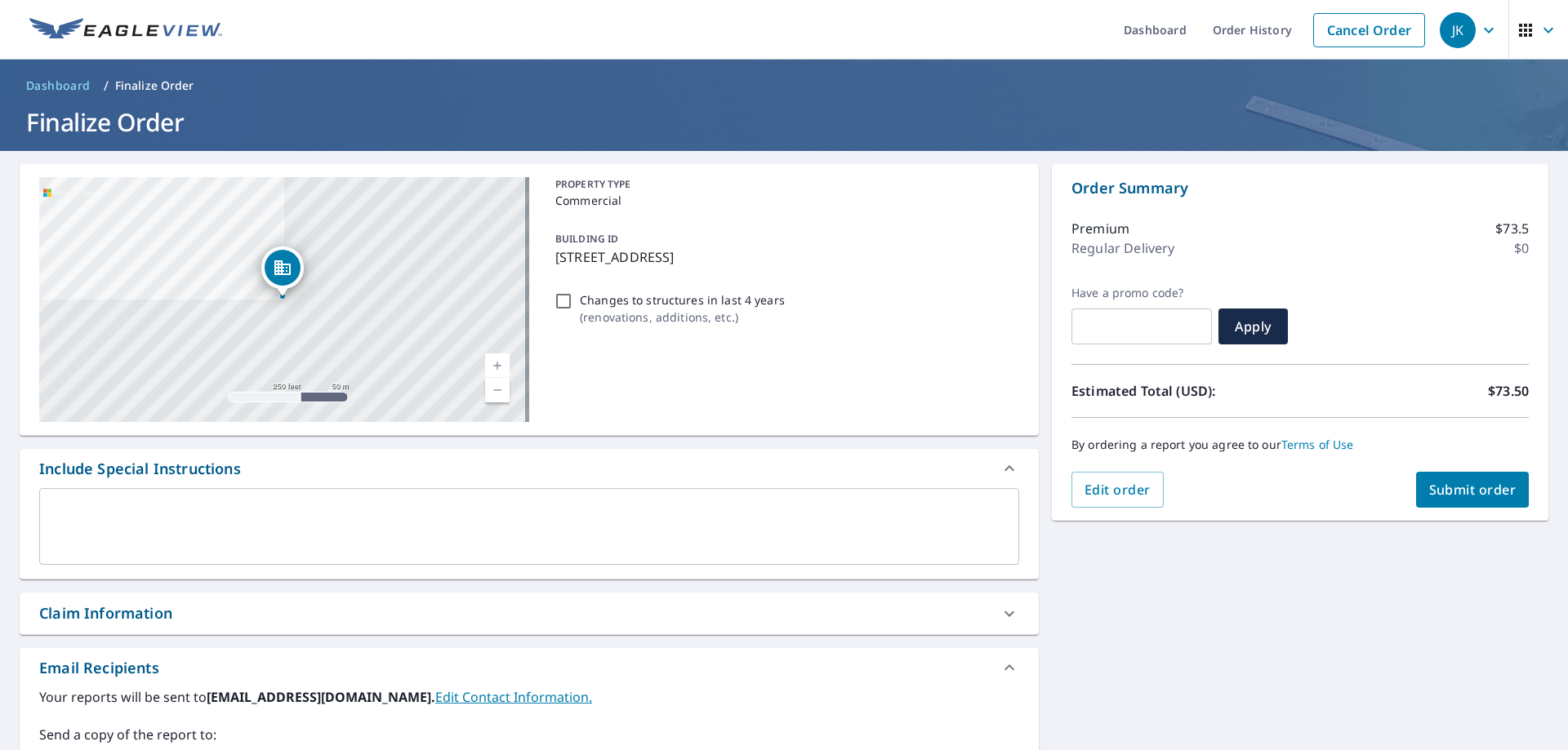
click at [1429, 495] on span "Submit order" at bounding box center [1473, 490] width 87 height 18
checkbox input "true"
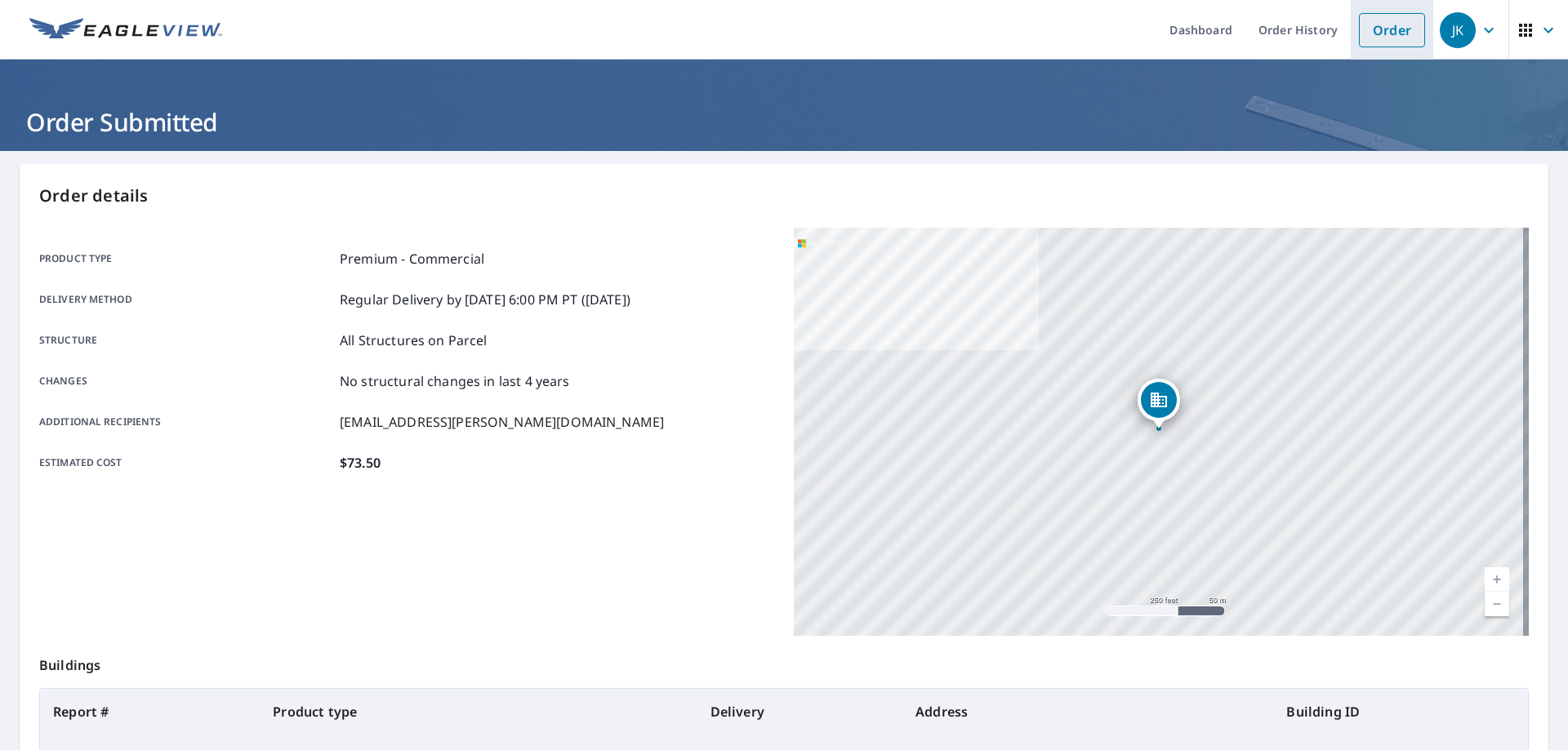
click at [1372, 29] on link "Order" at bounding box center [1392, 30] width 66 height 35
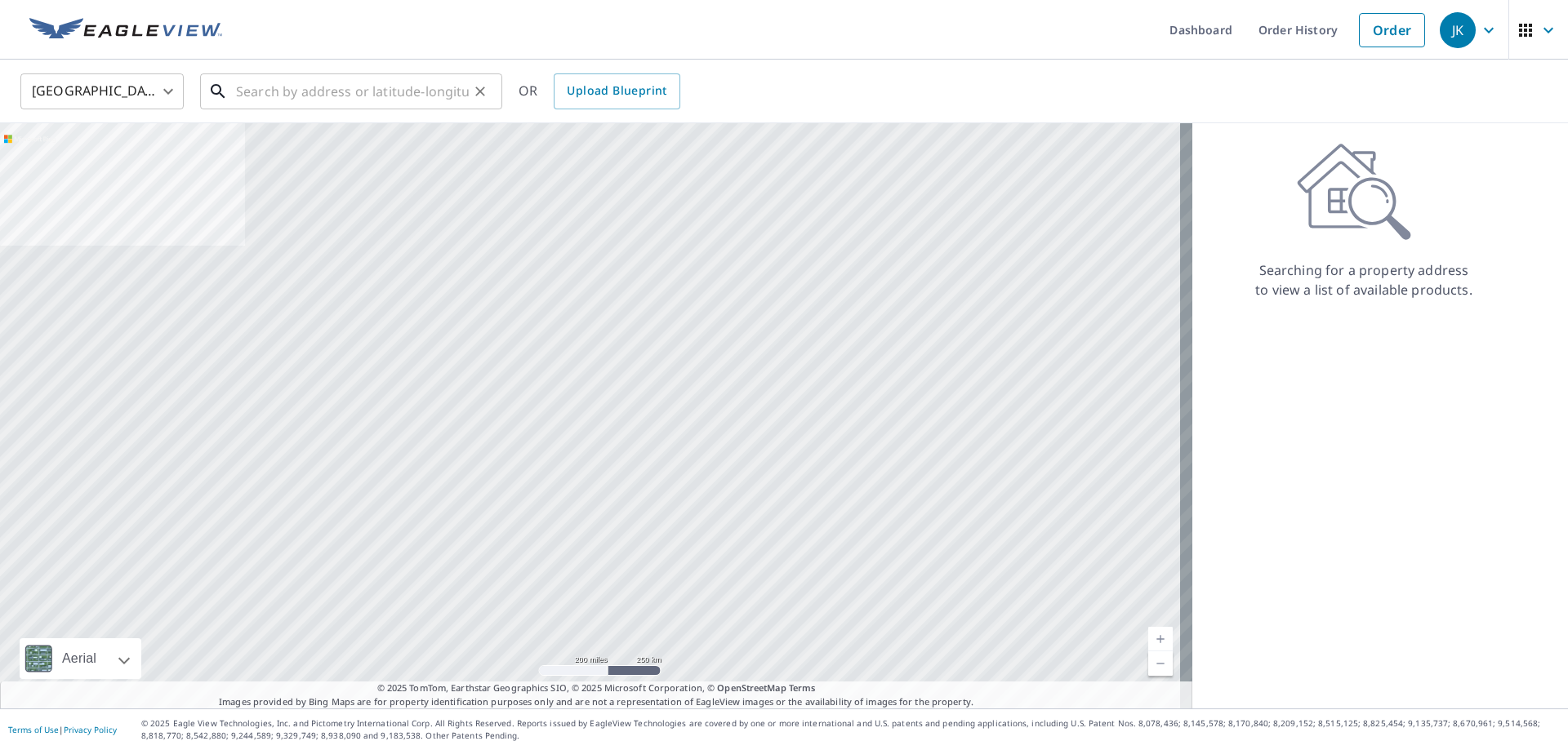
click at [361, 100] on input "text" at bounding box center [352, 91] width 233 height 45
type input "v"
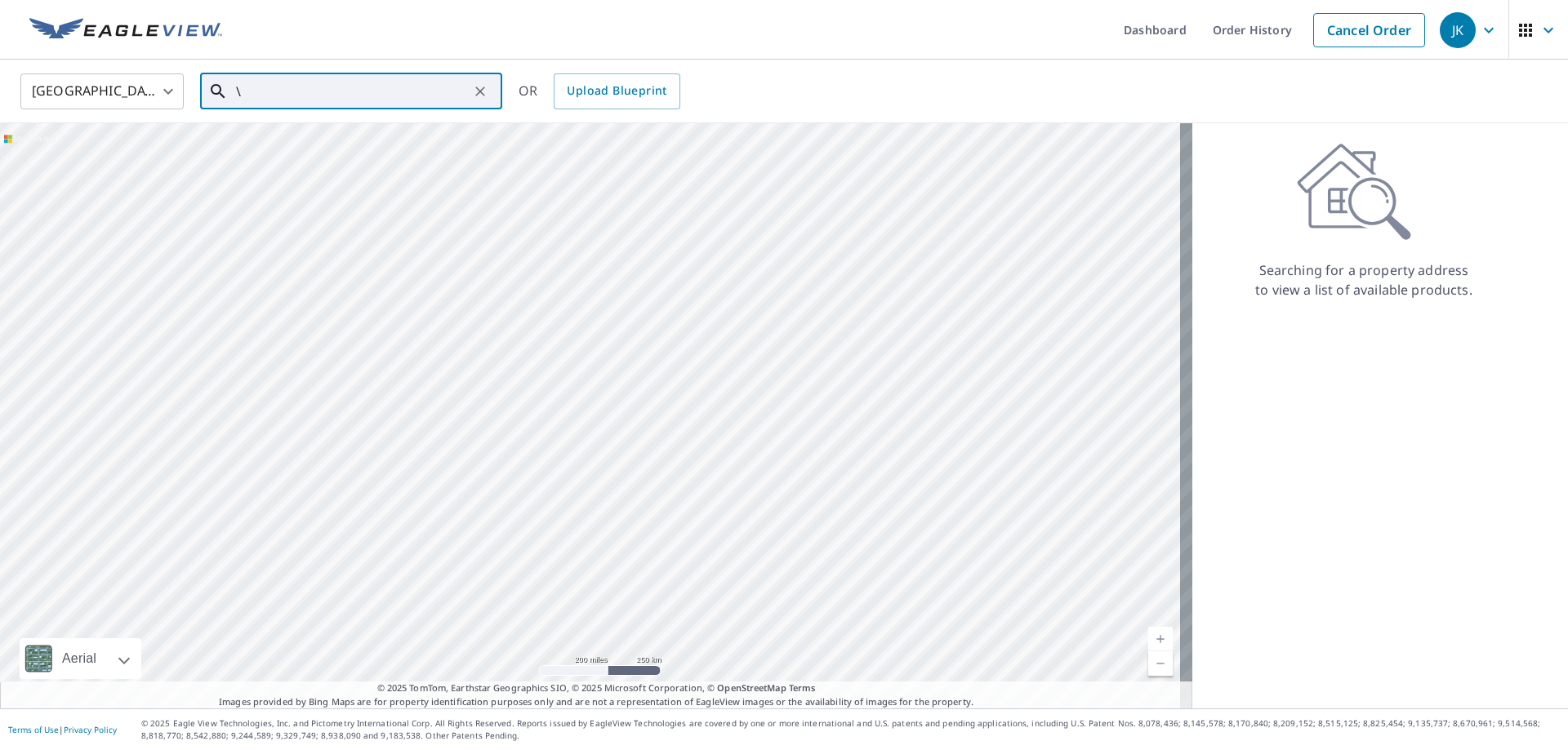
paste input "[STREET_ADDRESS]"
click at [356, 143] on span "[STREET_ADDRESS]" at bounding box center [361, 139] width 256 height 20
type input "[STREET_ADDRESS]"
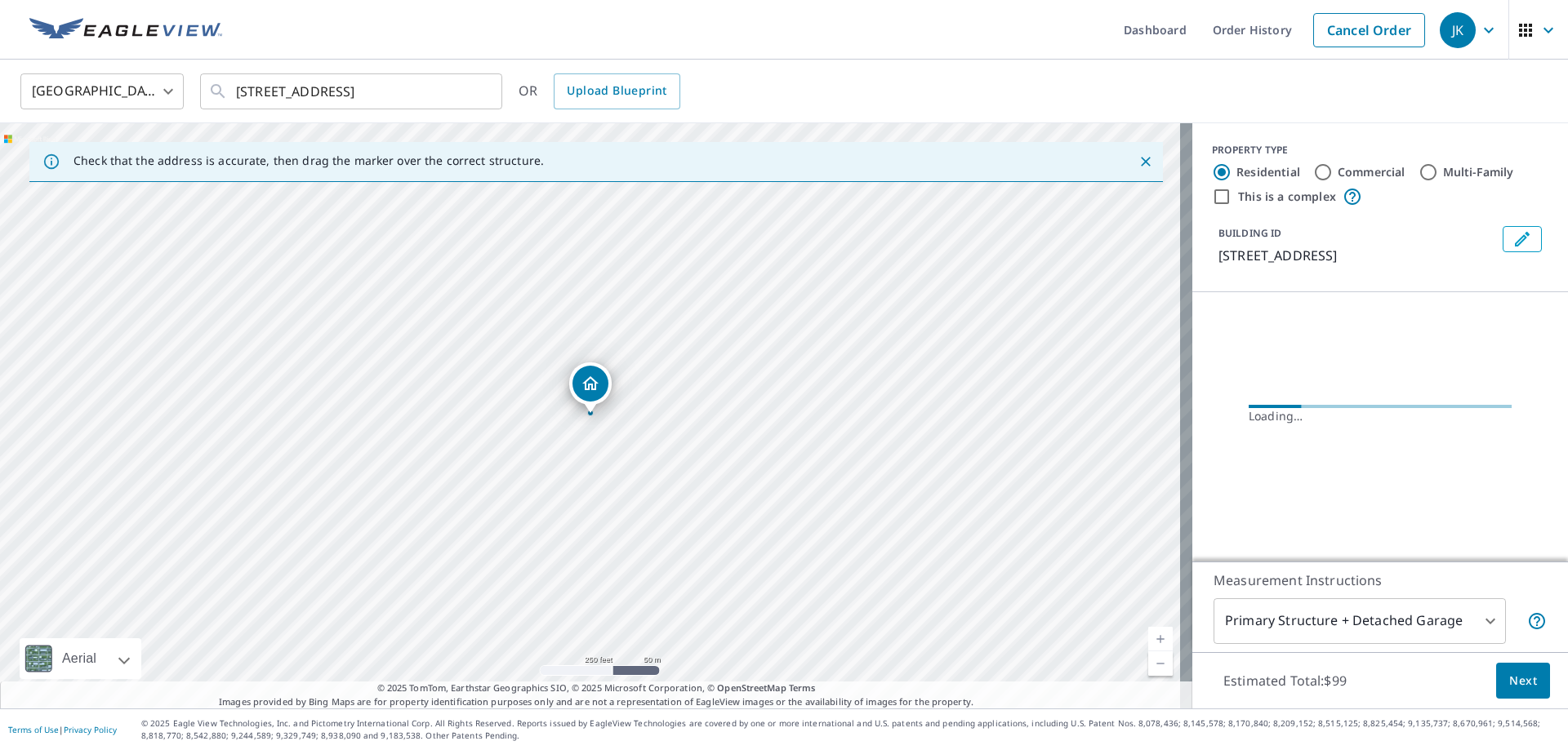
click at [1338, 173] on label "Commercial" at bounding box center [1372, 172] width 68 height 16
click at [1330, 173] on input "Commercial" at bounding box center [1323, 173] width 20 height 20
radio input "true"
type input "4"
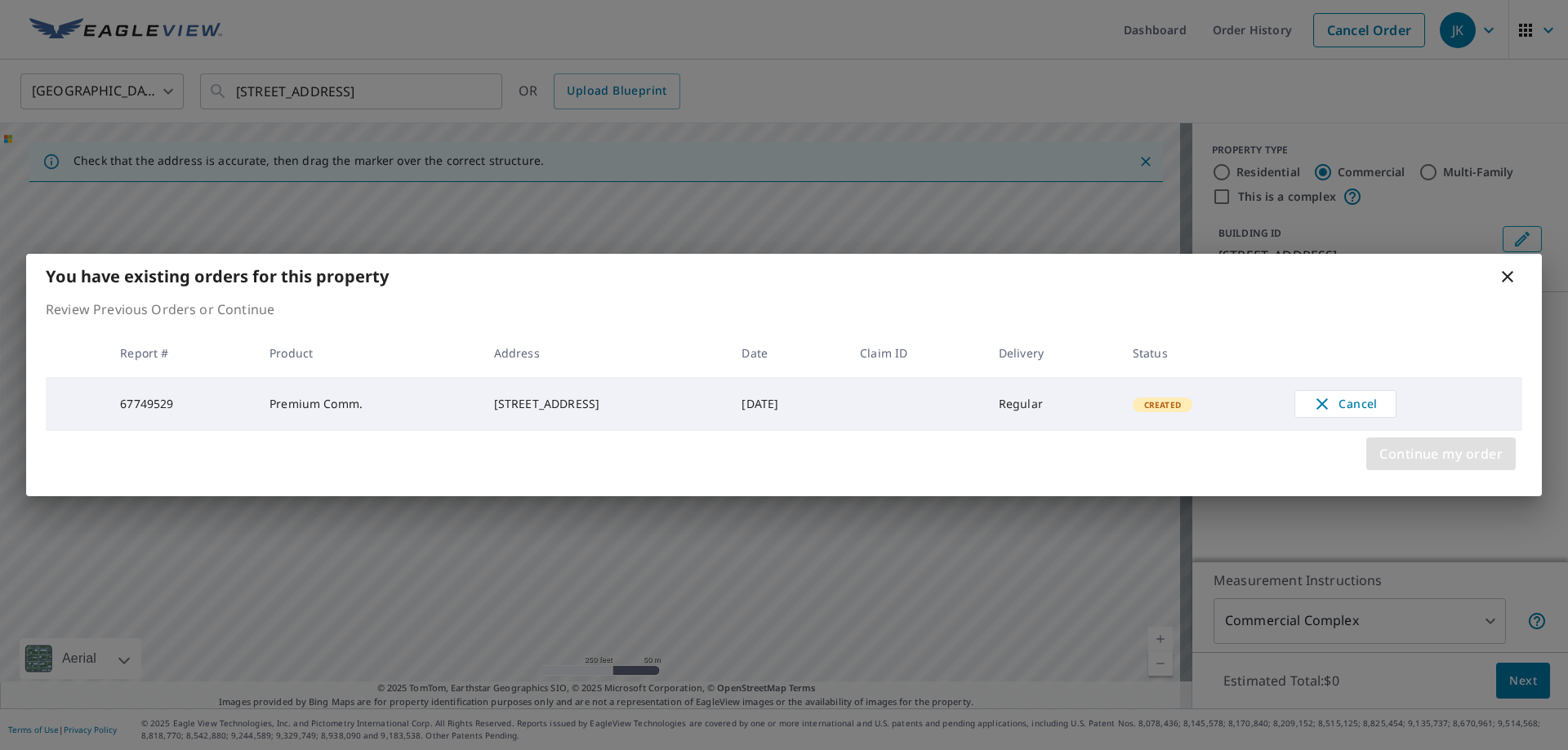
click at [1435, 445] on span "Continue my order" at bounding box center [1442, 454] width 124 height 23
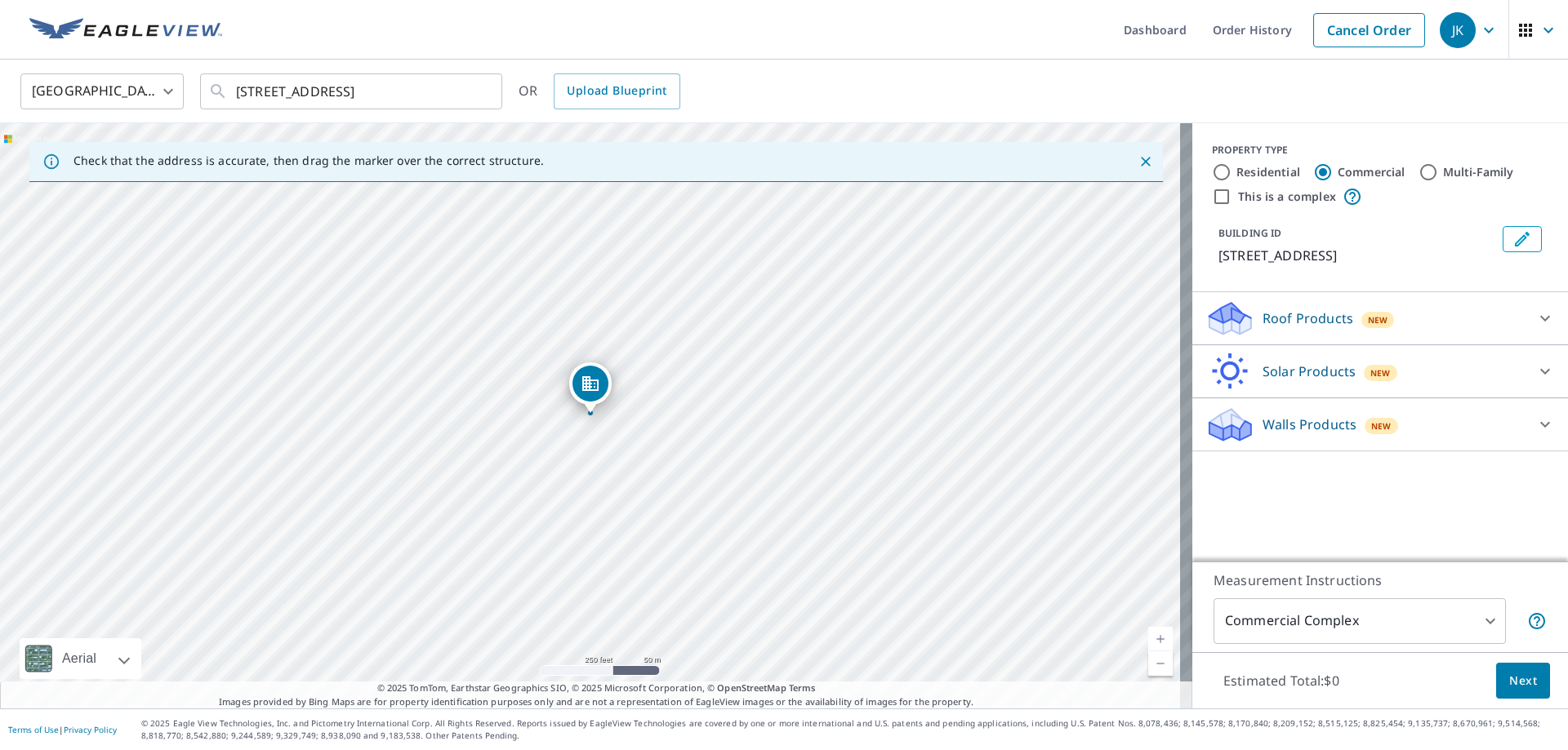
click at [1435, 320] on div "Roof Products New" at bounding box center [1365, 319] width 320 height 38
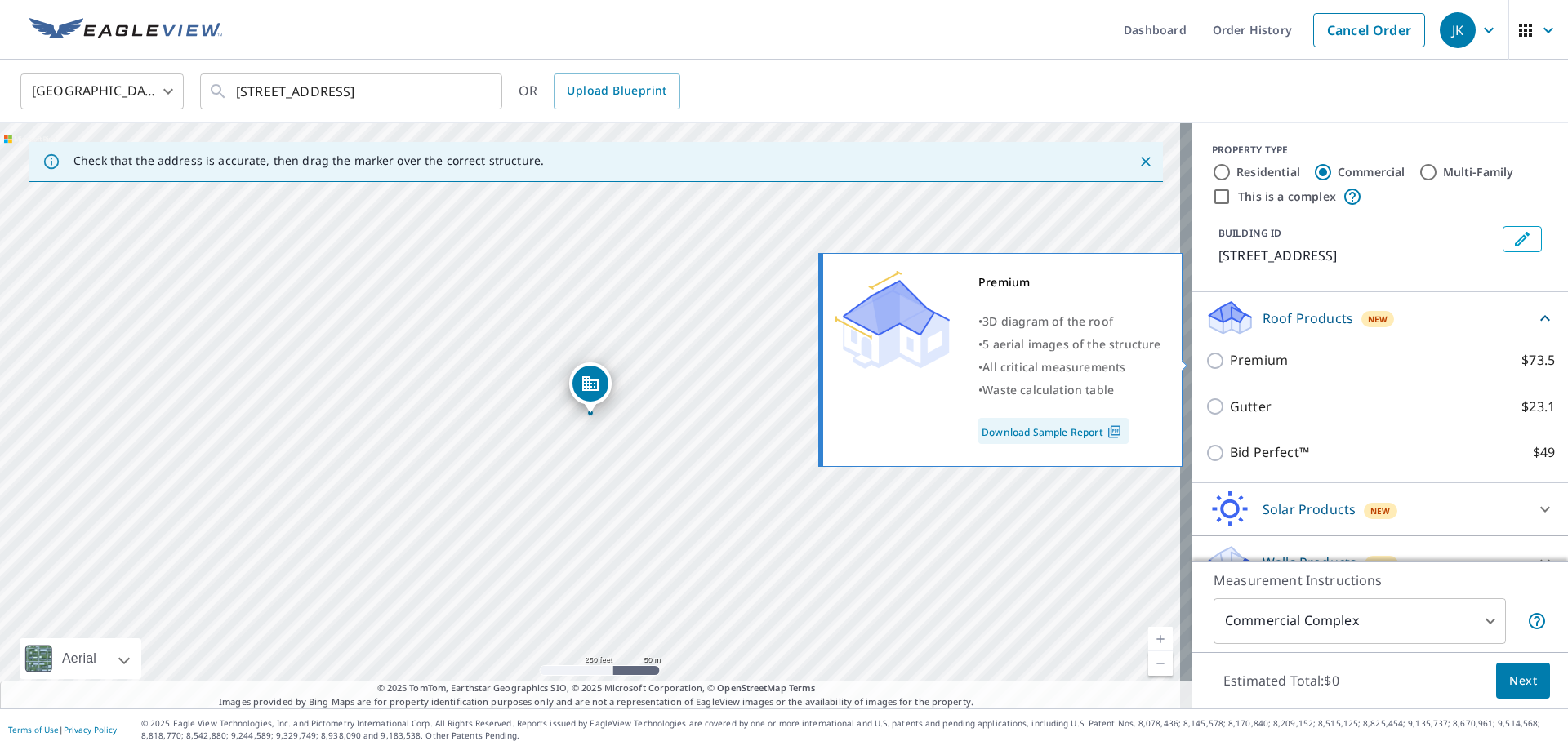
click at [1238, 361] on p "Premium" at bounding box center [1259, 360] width 58 height 20
click at [1230, 361] on input "Premium $73.5" at bounding box center [1217, 361] width 25 height 20
checkbox input "true"
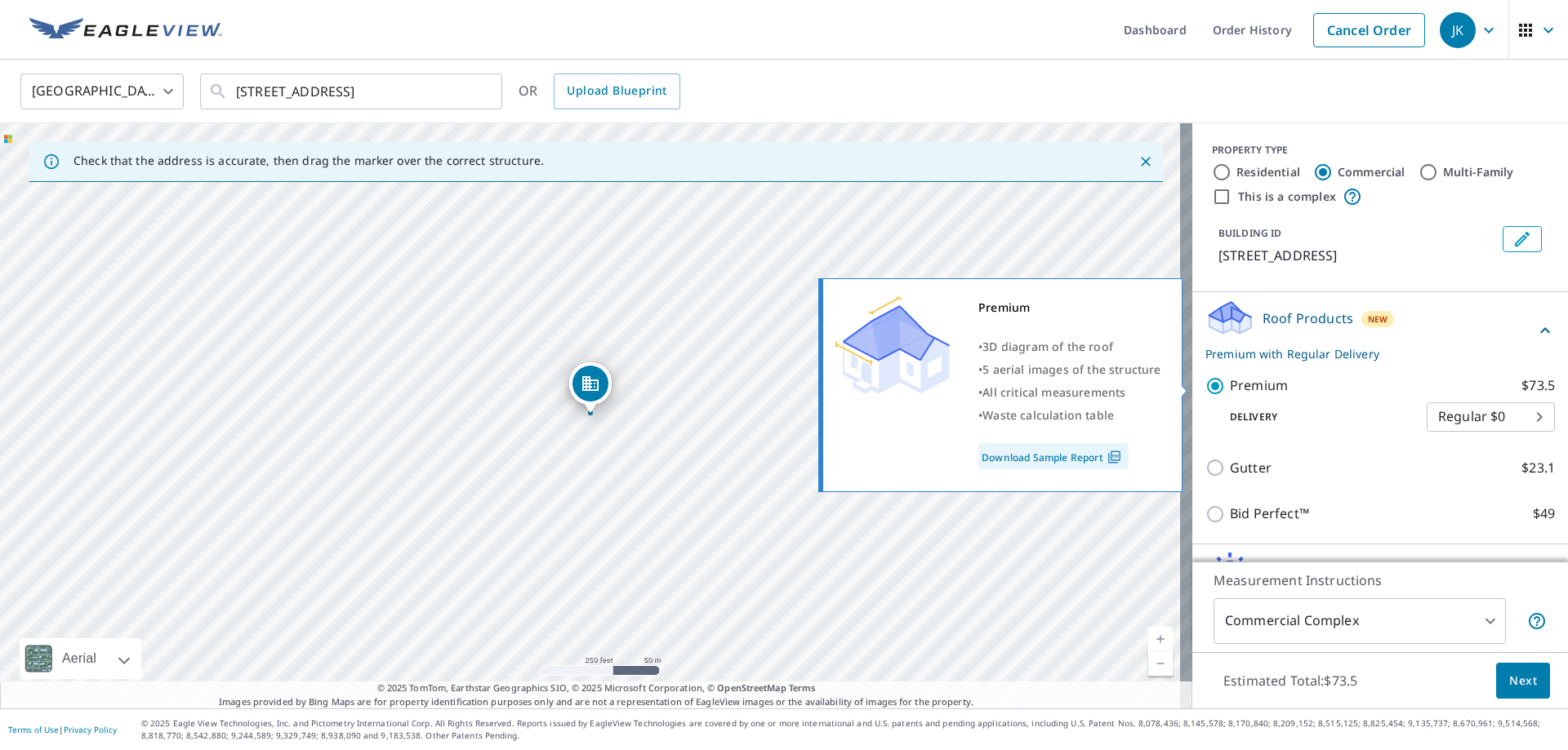
scroll to position [89, 0]
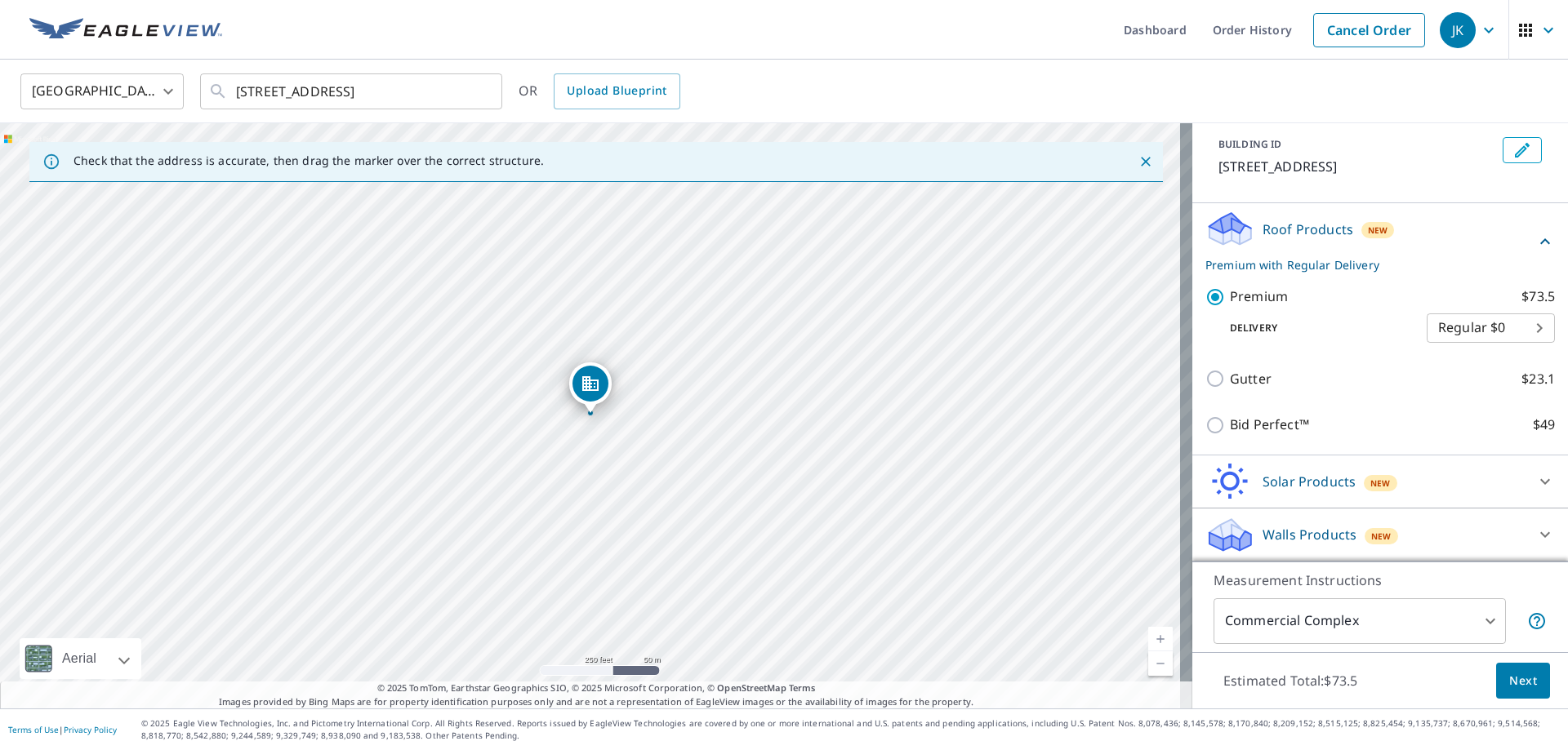
click at [1402, 616] on body "JK JK Dashboard Order History Cancel Order JK United States [GEOGRAPHIC_DATA] ​…" at bounding box center [784, 375] width 1568 height 750
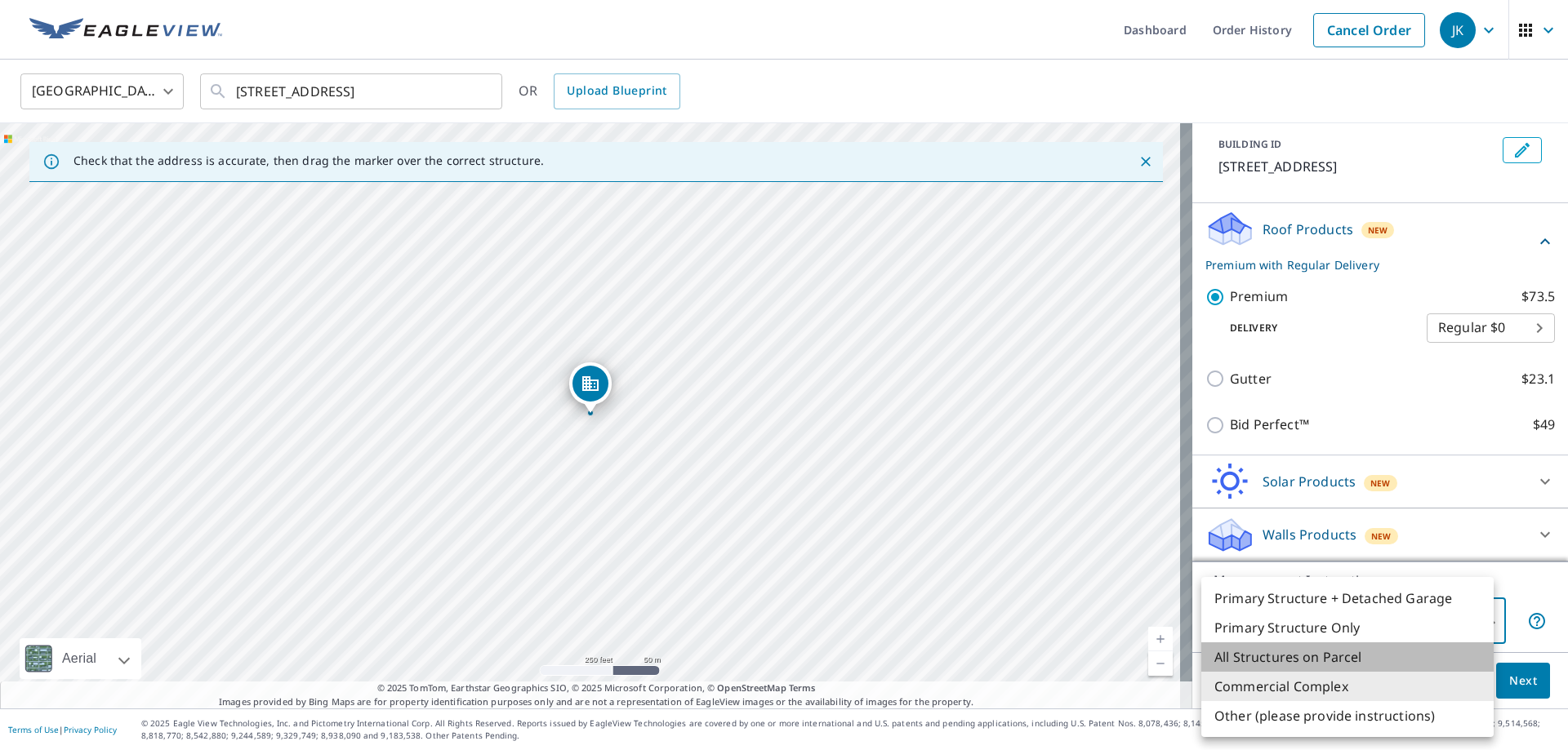
click at [1400, 649] on li "All Structures on Parcel" at bounding box center [1347, 657] width 292 height 29
type input "3"
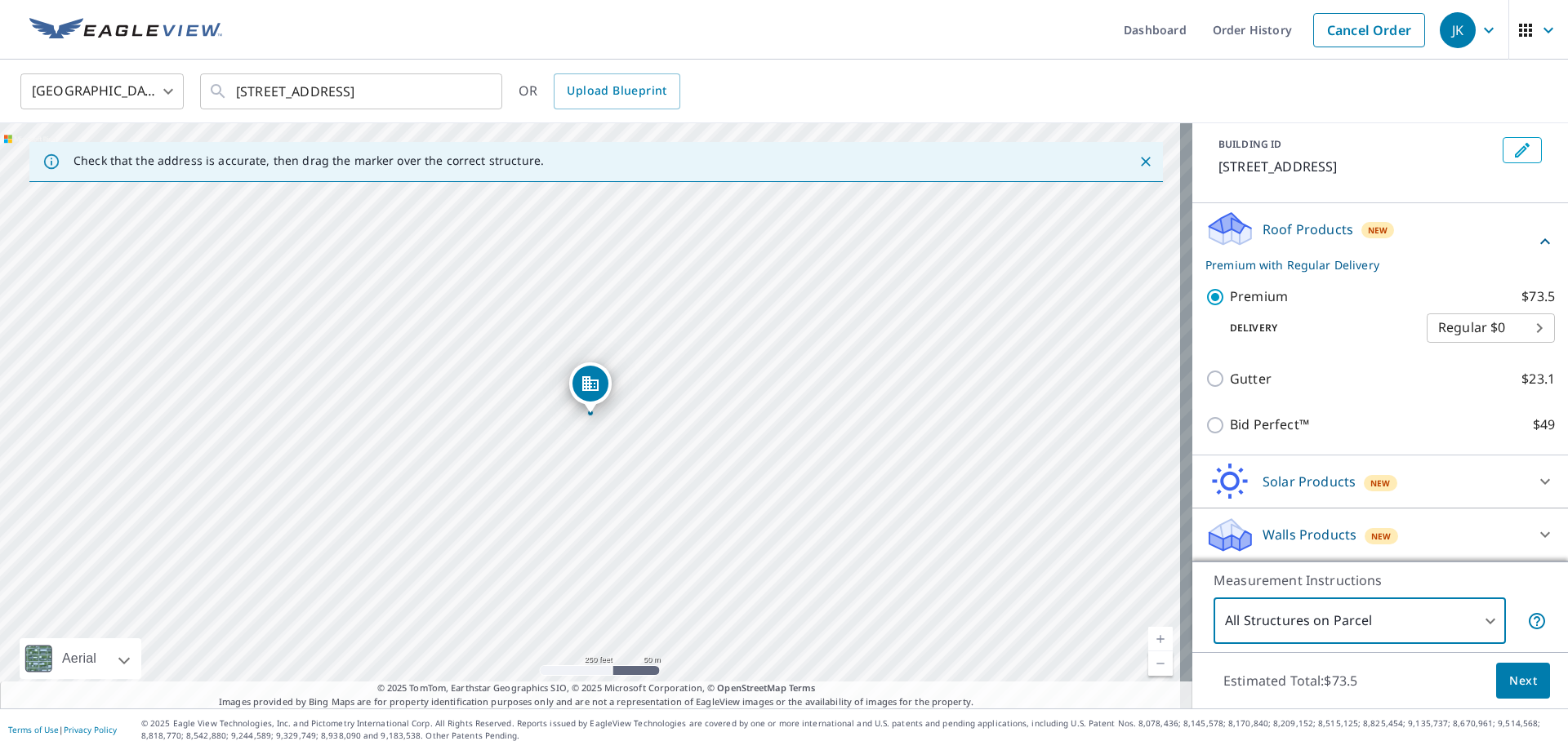
click at [1509, 675] on span "Next" at bounding box center [1523, 681] width 28 height 20
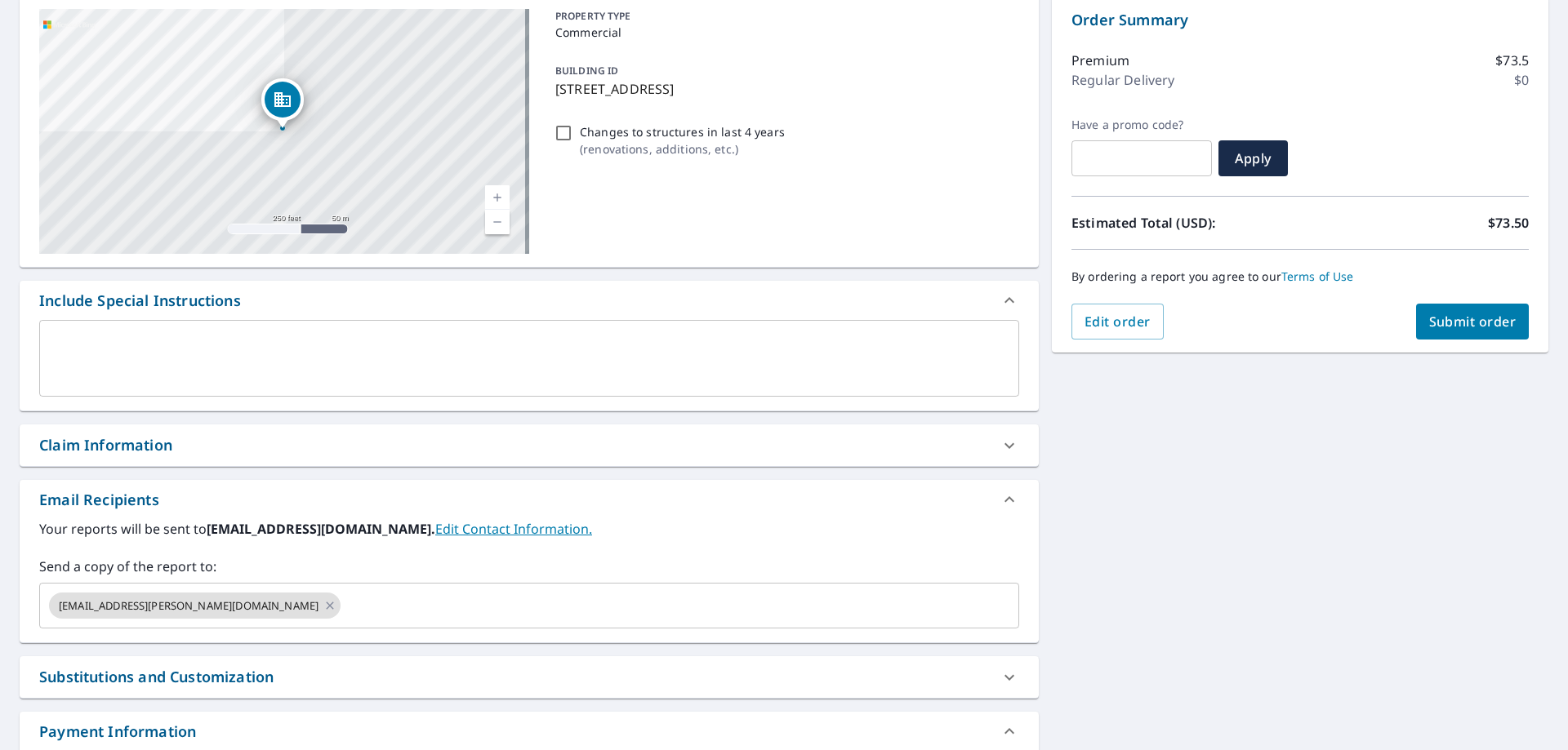
scroll to position [289, 0]
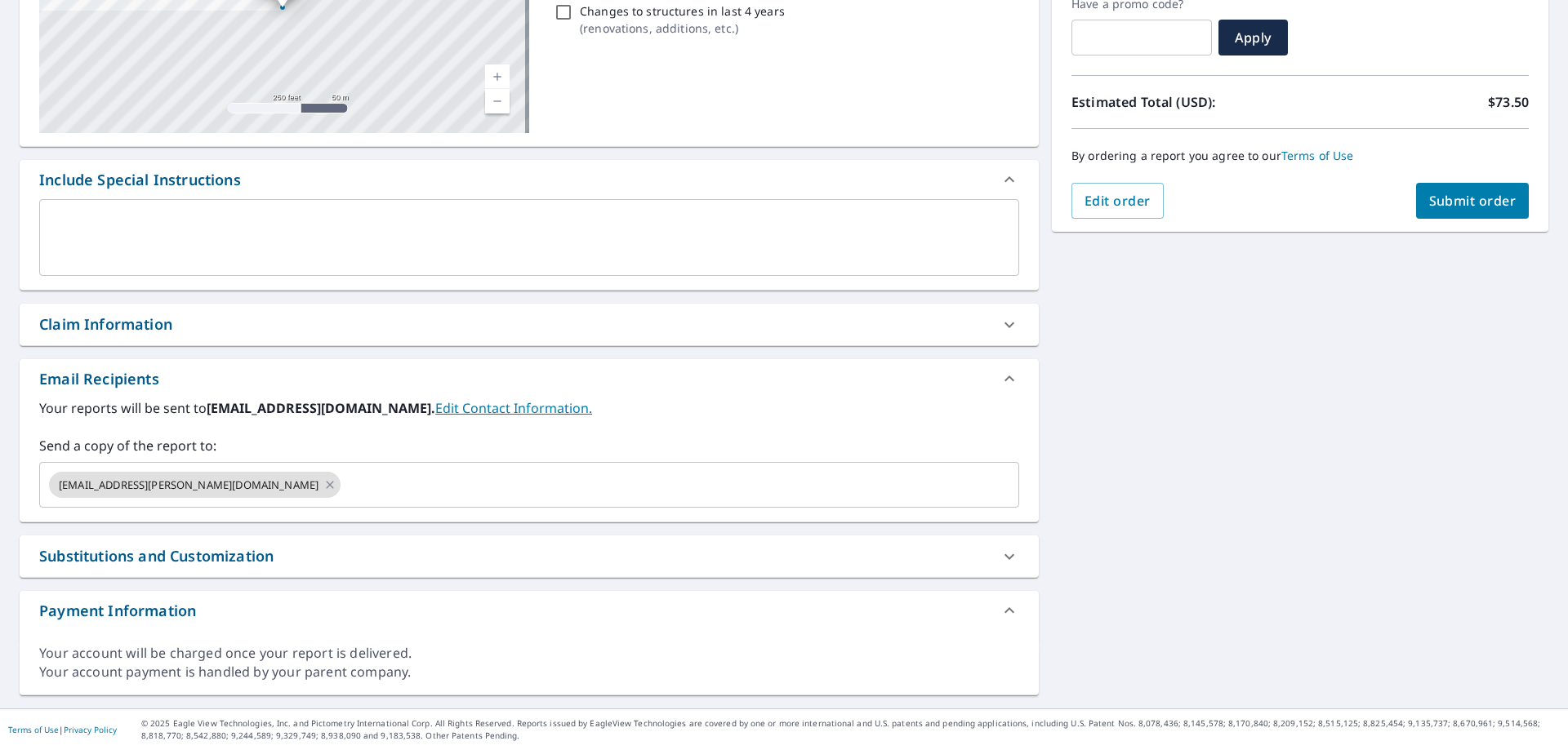
click at [980, 570] on div "Substitutions and Customization" at bounding box center [529, 556] width 1020 height 42
checkbox input "true"
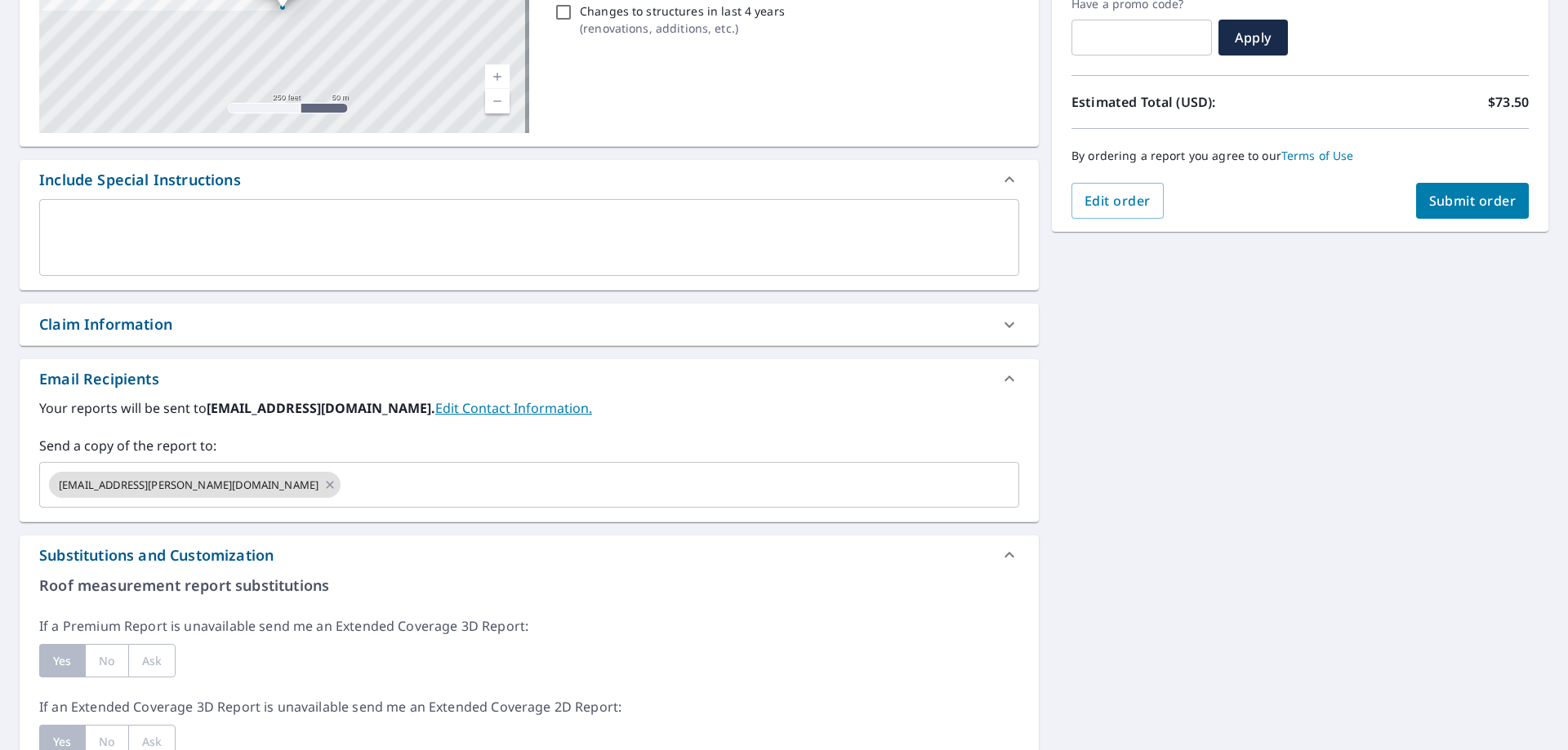
scroll to position [0, 0]
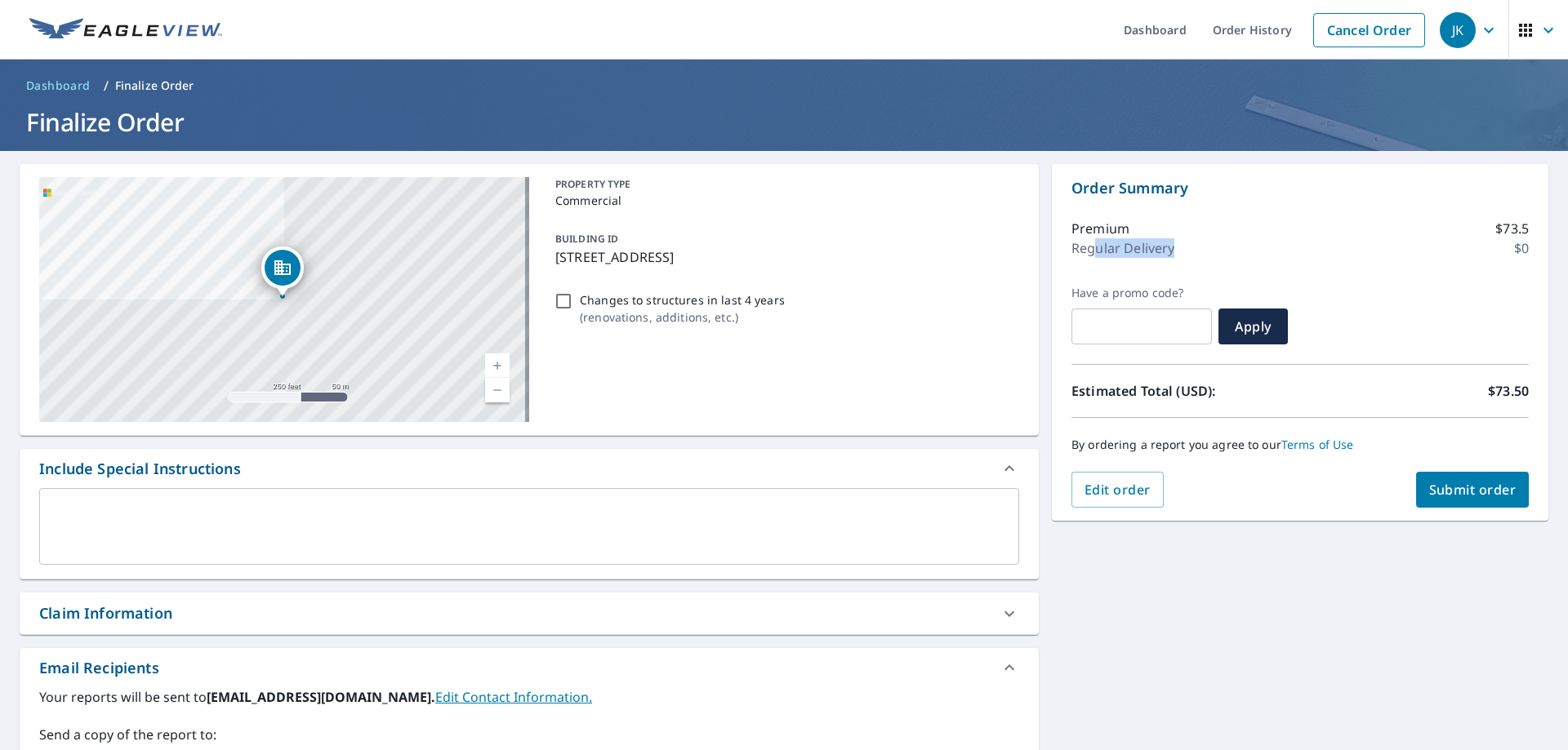
drag, startPoint x: 1087, startPoint y: 246, endPoint x: 1200, endPoint y: 249, distance: 113.0
click at [1181, 248] on div "Regular Delivery $0" at bounding box center [1300, 248] width 457 height 20
click at [1200, 250] on div "Regular Delivery $0" at bounding box center [1300, 248] width 457 height 20
click at [1084, 497] on span "Edit order" at bounding box center [1117, 490] width 66 height 18
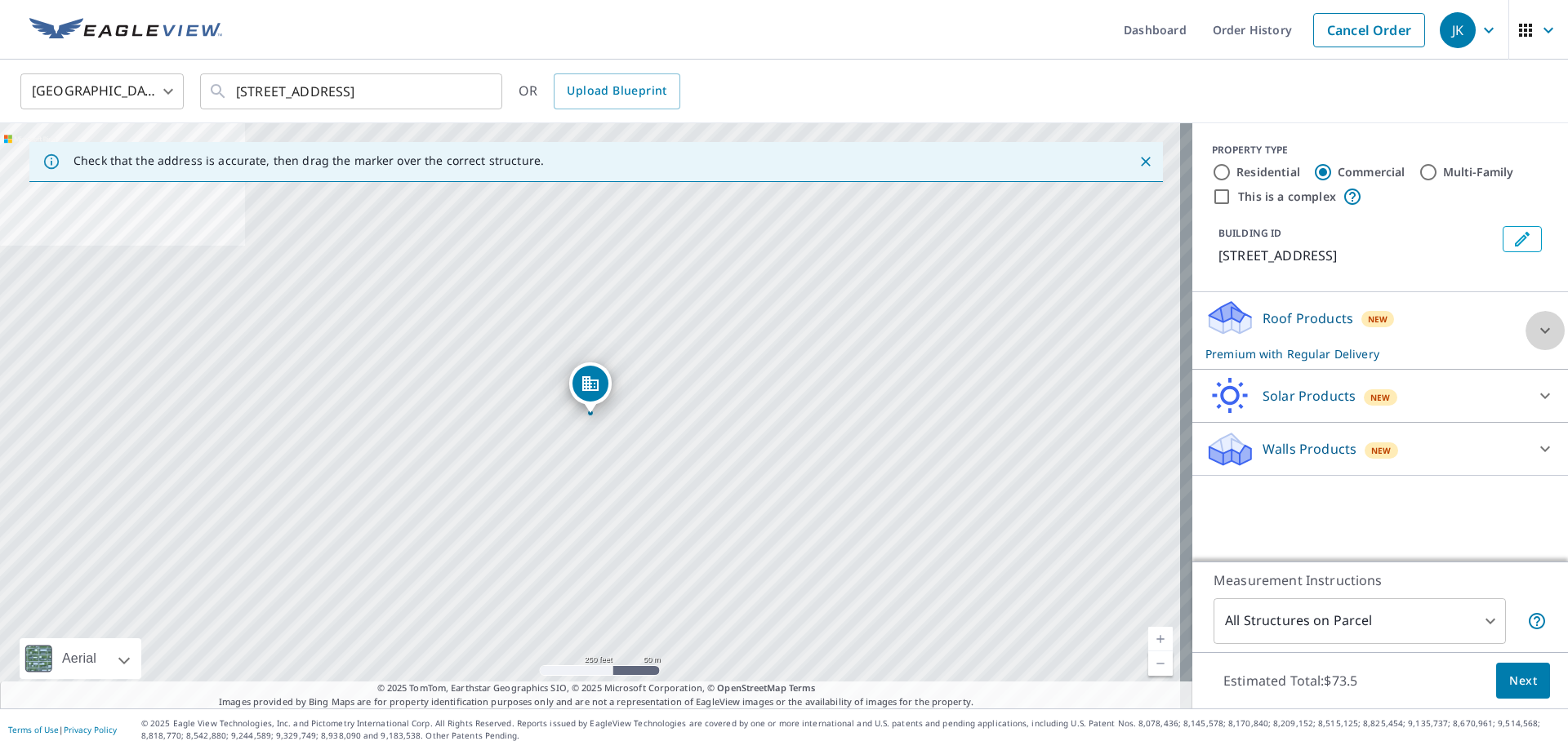
click at [1525, 341] on div at bounding box center [1544, 330] width 39 height 39
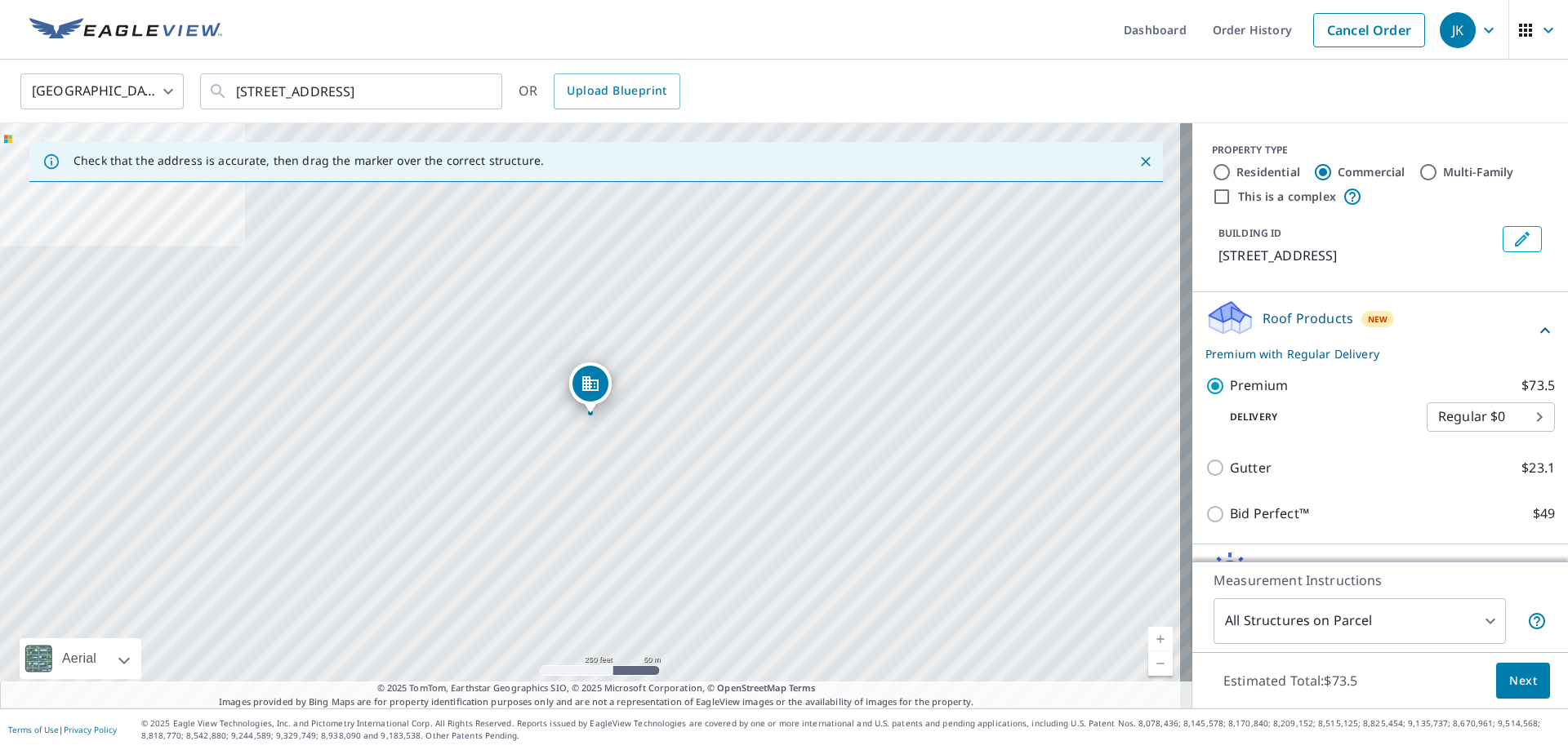
click at [1504, 411] on body "JK JK Dashboard Order History Cancel Order JK United States [GEOGRAPHIC_DATA] ​…" at bounding box center [784, 375] width 1568 height 750
click at [1443, 333] on div at bounding box center [784, 375] width 1568 height 750
click at [1246, 43] on link "Order History" at bounding box center [1252, 30] width 106 height 60
